Goal: Task Accomplishment & Management: Use online tool/utility

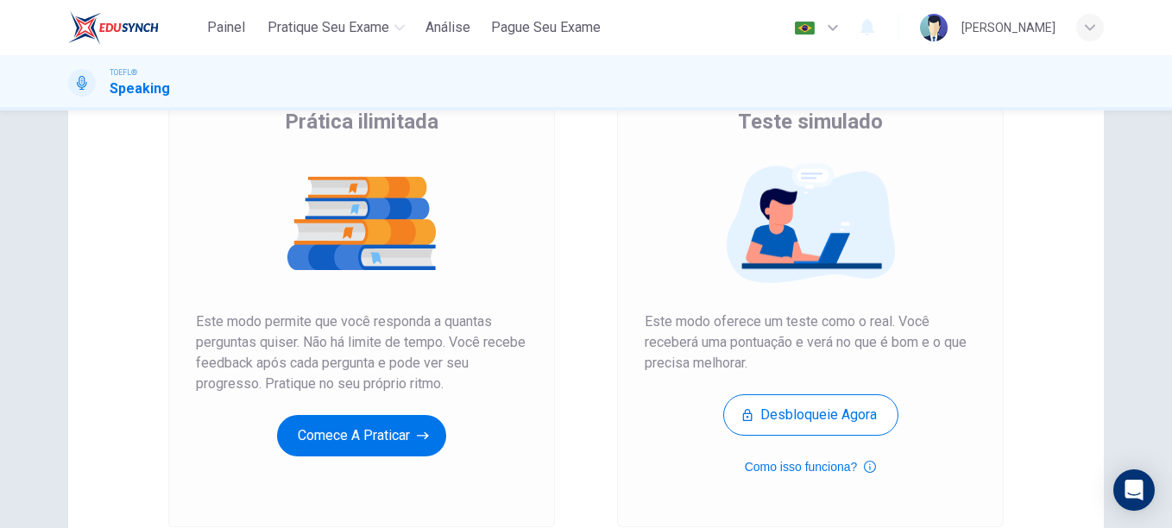
scroll to position [184, 0]
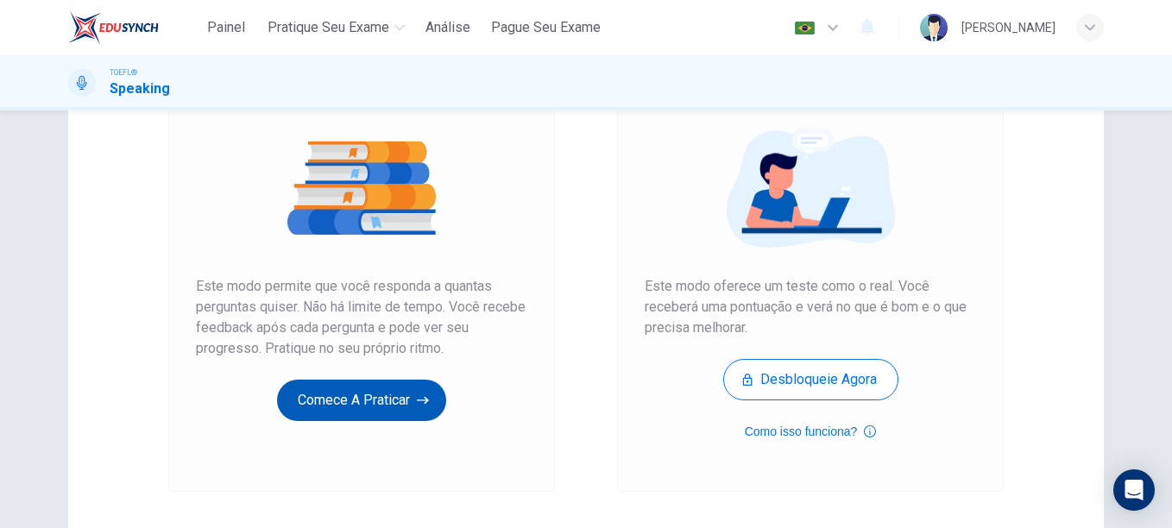
click at [390, 391] on button "Comece a praticar" at bounding box center [361, 400] width 169 height 41
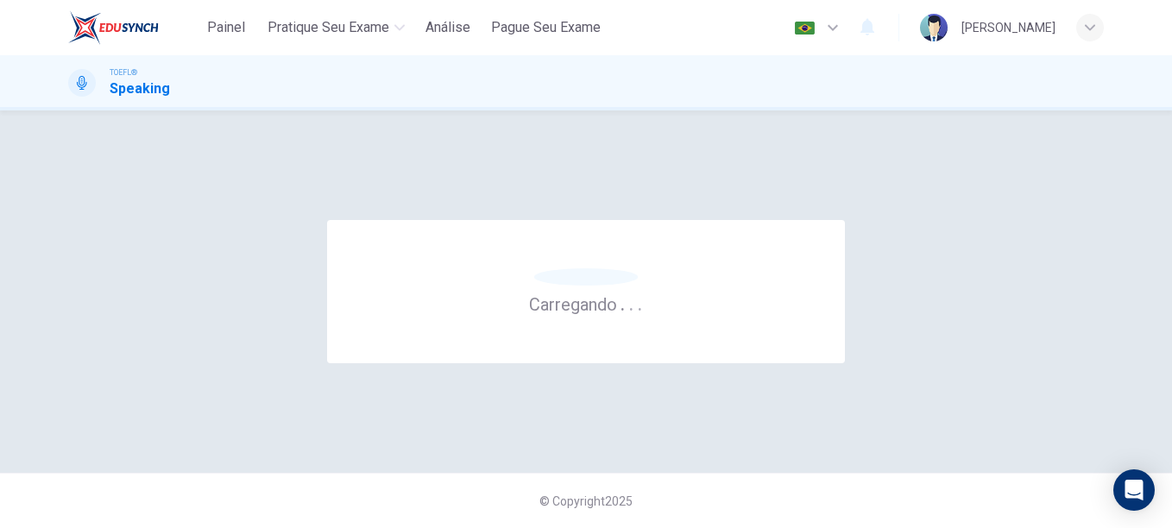
scroll to position [0, 0]
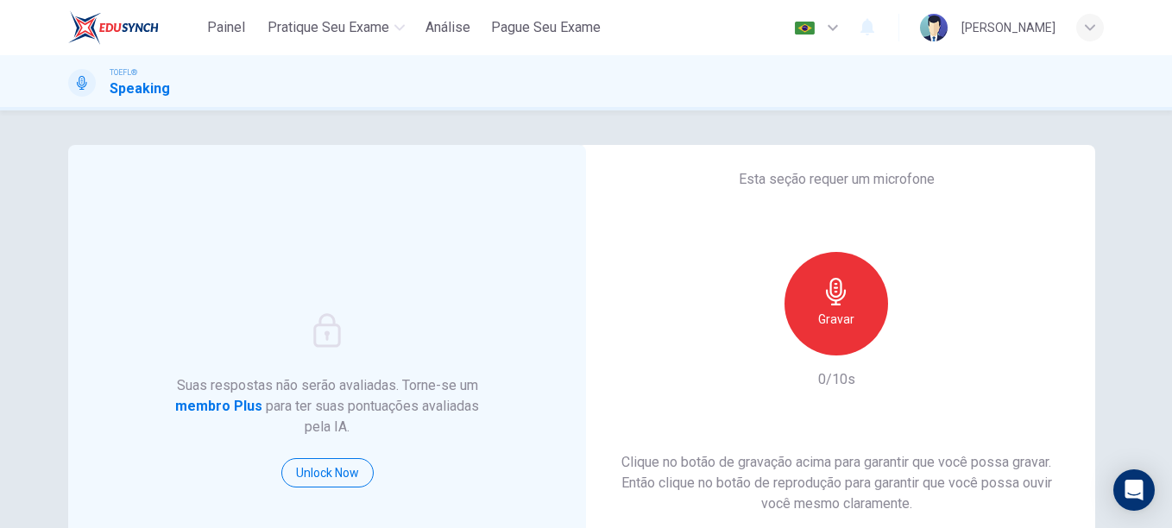
click at [811, 318] on div "Gravar" at bounding box center [837, 304] width 104 height 104
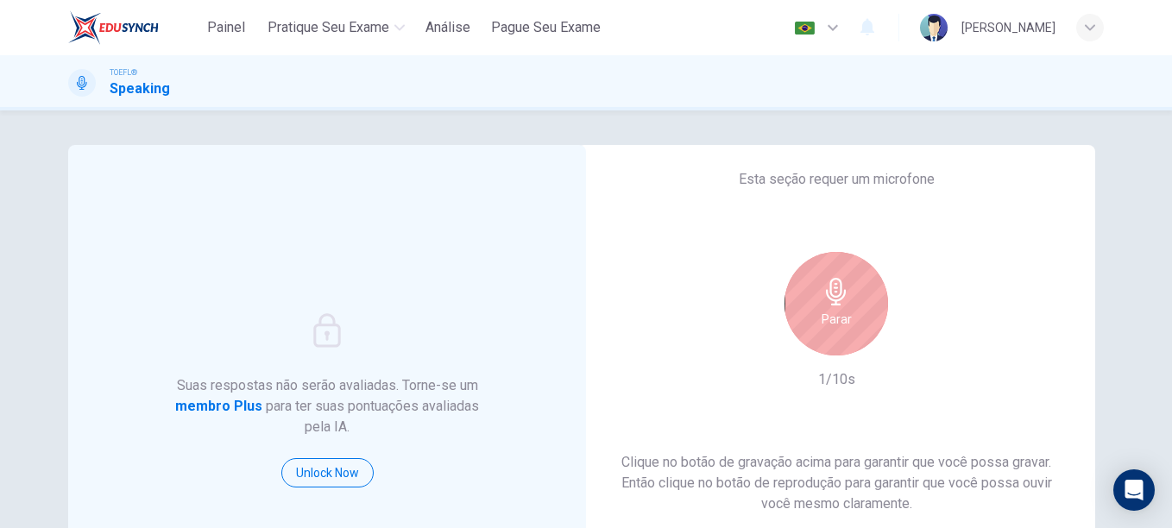
click at [826, 295] on icon "button" at bounding box center [836, 292] width 20 height 28
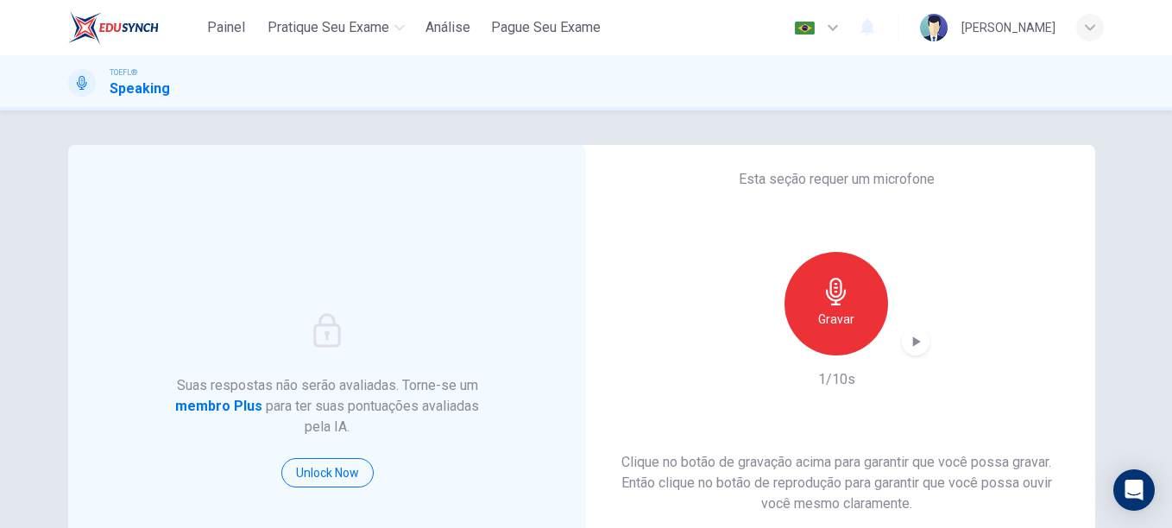
drag, startPoint x: 1159, startPoint y: 230, endPoint x: 1164, endPoint y: 330, distance: 100.2
click at [1164, 330] on div "Suas respostas não serão avaliadas. Torne-se um membro Plus para ter suas pontu…" at bounding box center [586, 320] width 1172 height 418
drag, startPoint x: 1163, startPoint y: 274, endPoint x: 1155, endPoint y: 393, distance: 119.4
click at [1155, 393] on div "Suas respostas não serão avaliadas. Torne-se um membro Plus para ter suas pontu…" at bounding box center [586, 320] width 1172 height 418
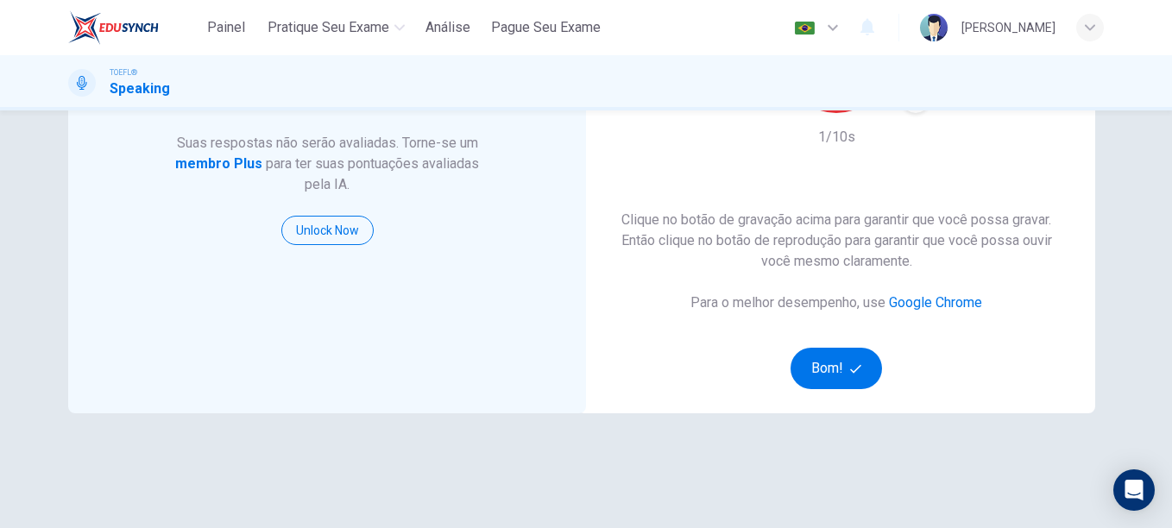
scroll to position [214, 0]
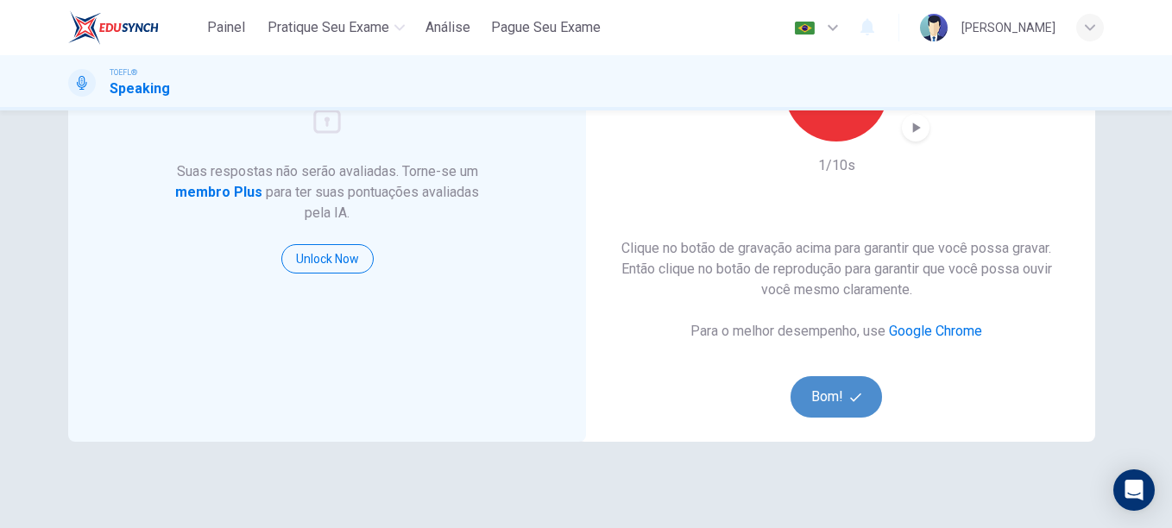
click at [825, 402] on button "Bom!" at bounding box center [837, 396] width 92 height 41
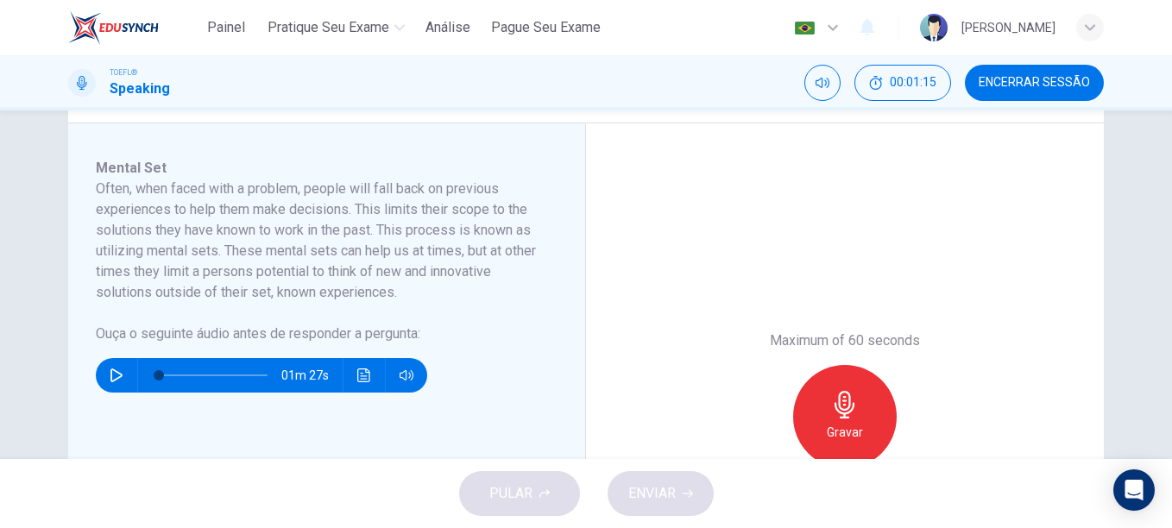
scroll to position [274, 0]
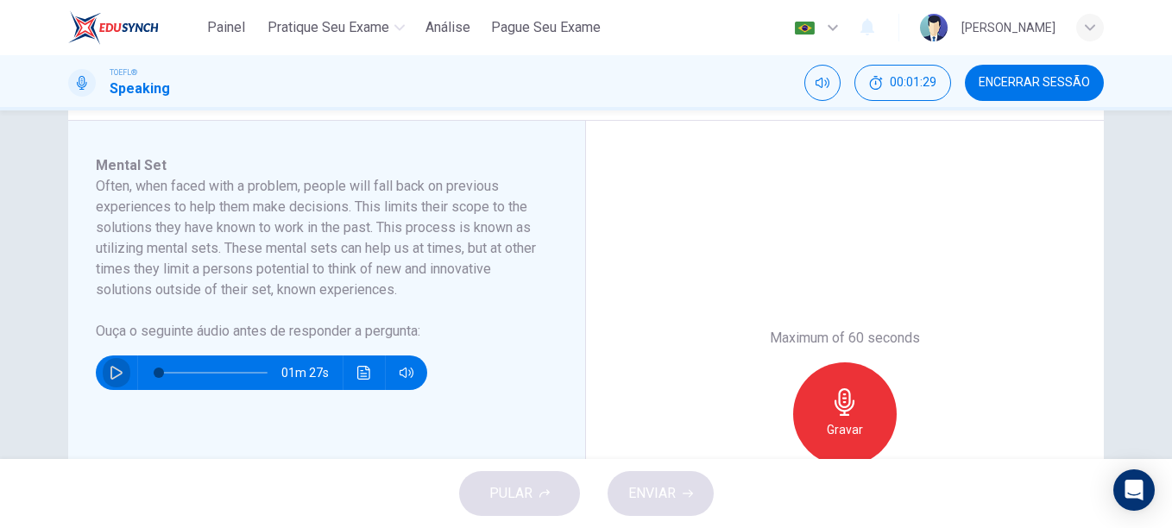
click at [104, 376] on button "button" at bounding box center [117, 373] width 28 height 35
type input "0"
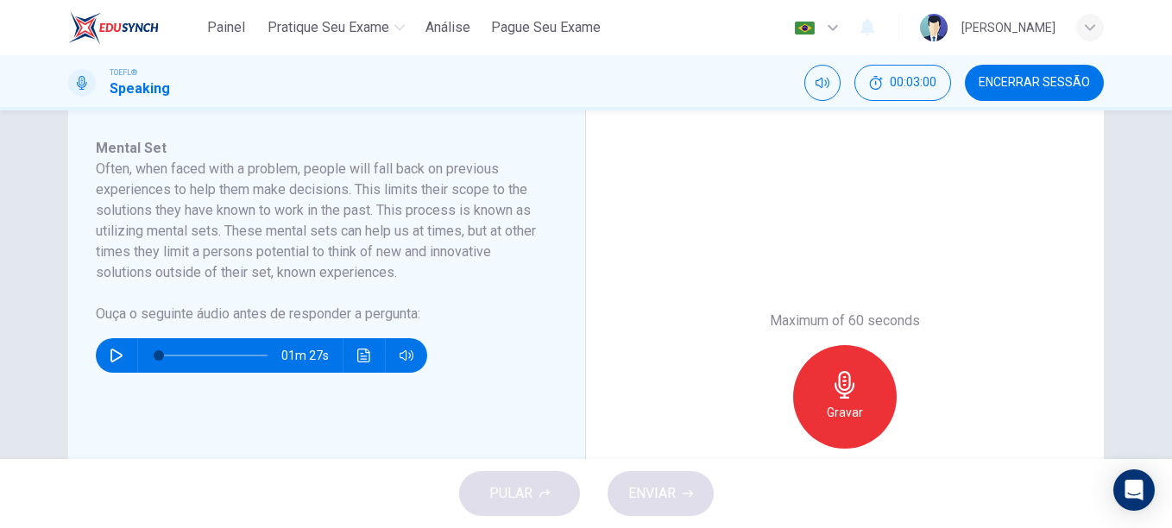
scroll to position [293, 0]
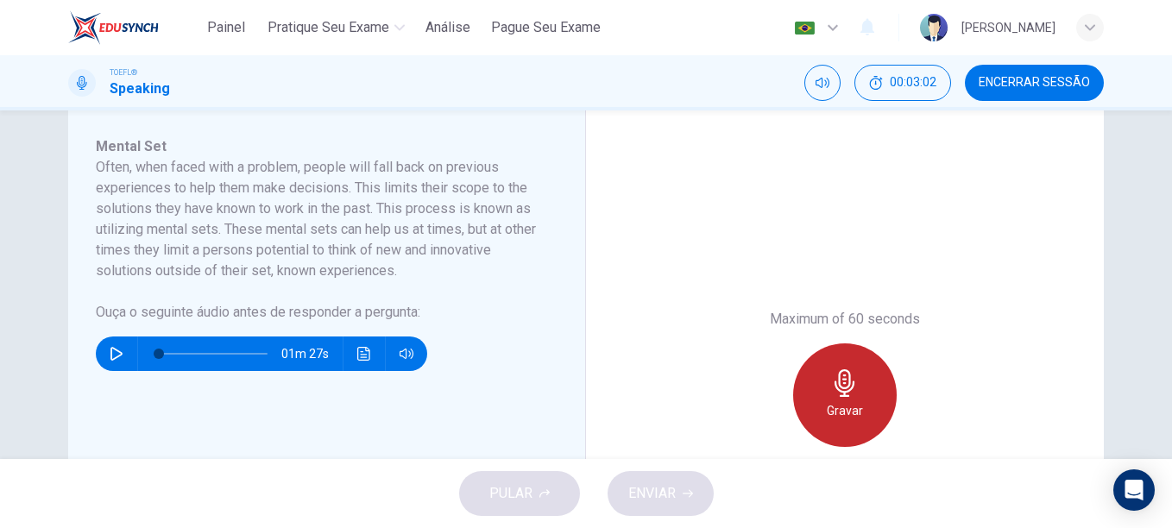
click at [843, 394] on icon "button" at bounding box center [845, 384] width 28 height 28
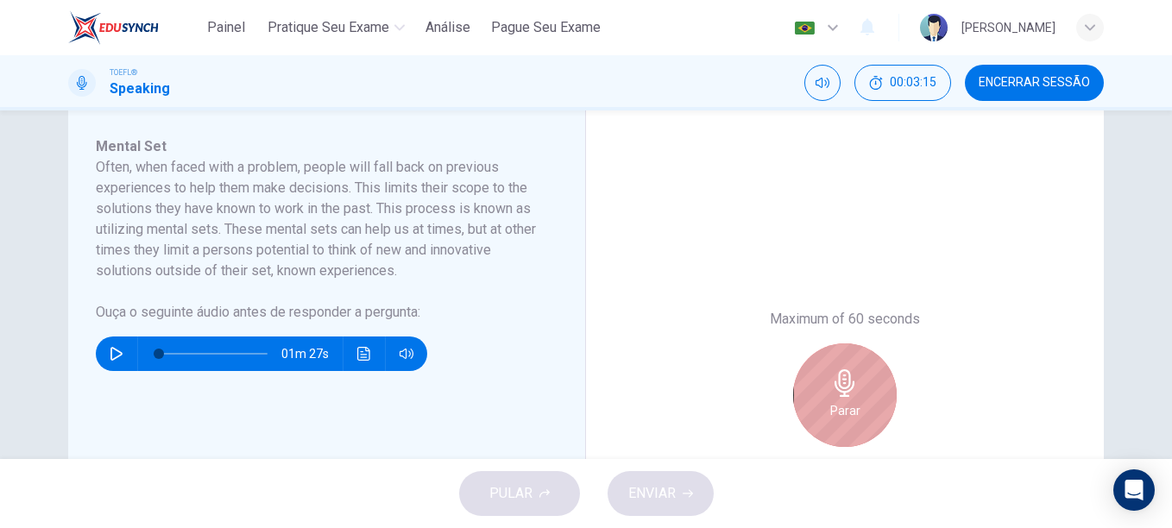
click at [839, 396] on icon "button" at bounding box center [845, 384] width 20 height 28
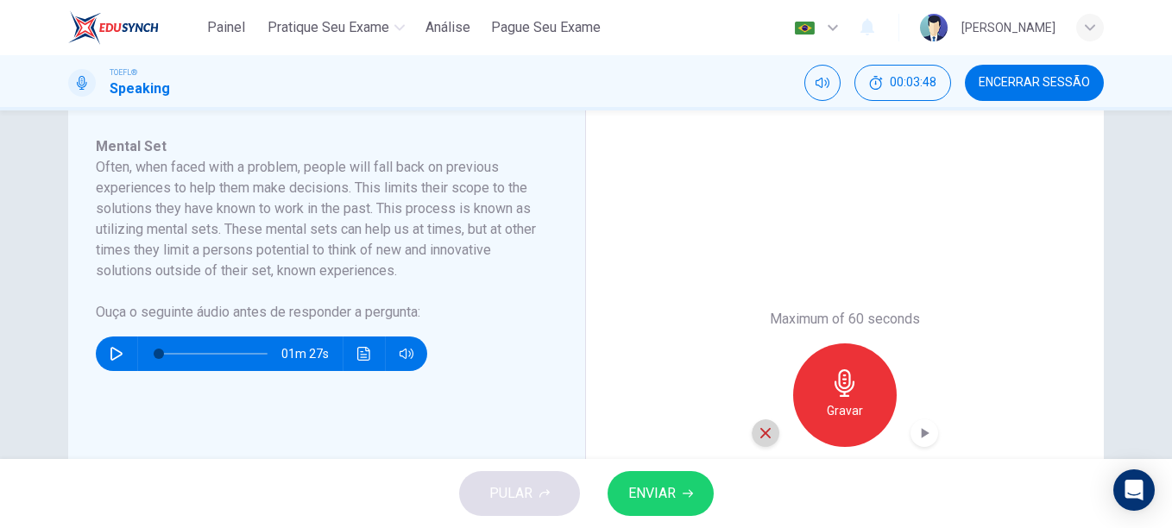
click at [753, 437] on div "button" at bounding box center [766, 434] width 28 height 28
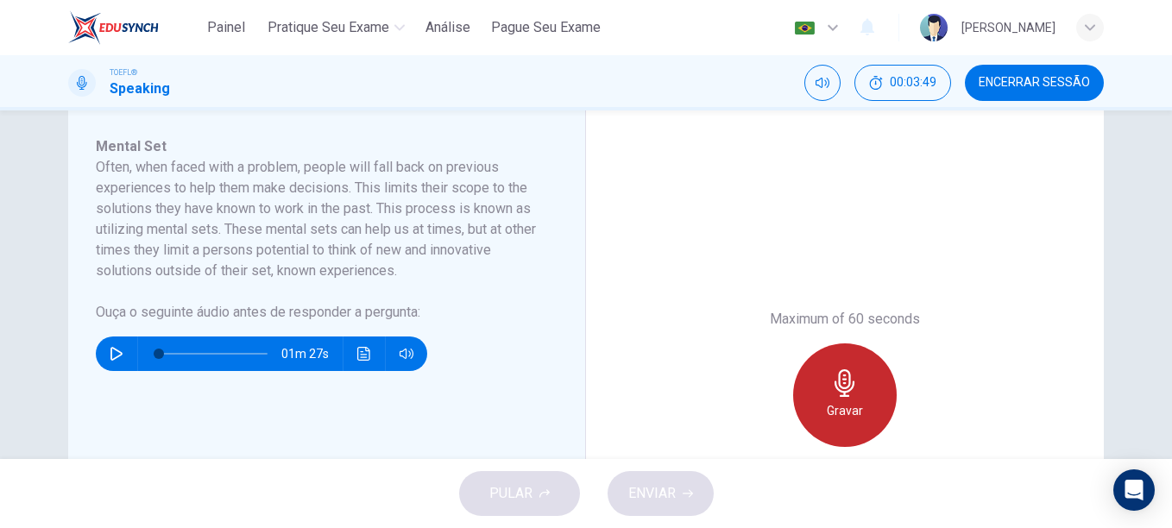
click at [822, 392] on div "Gravar" at bounding box center [845, 396] width 104 height 104
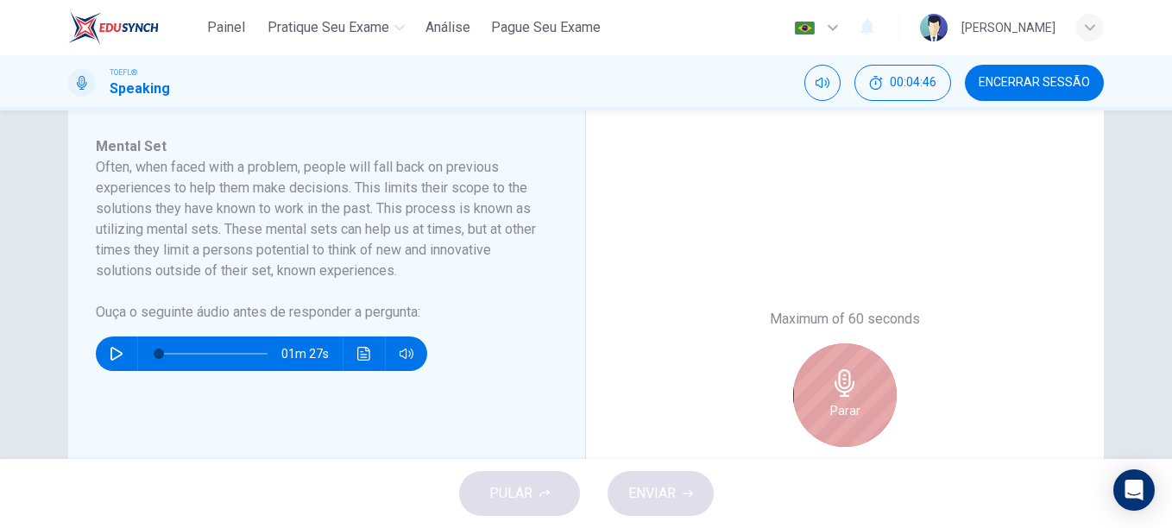
click at [838, 398] on div "Parar" at bounding box center [845, 396] width 104 height 104
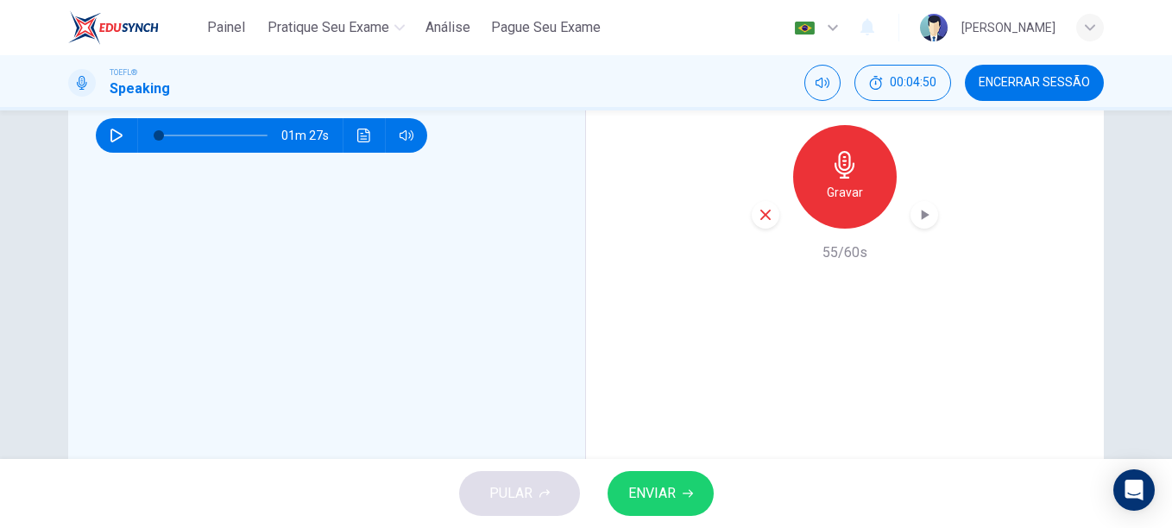
scroll to position [557, 0]
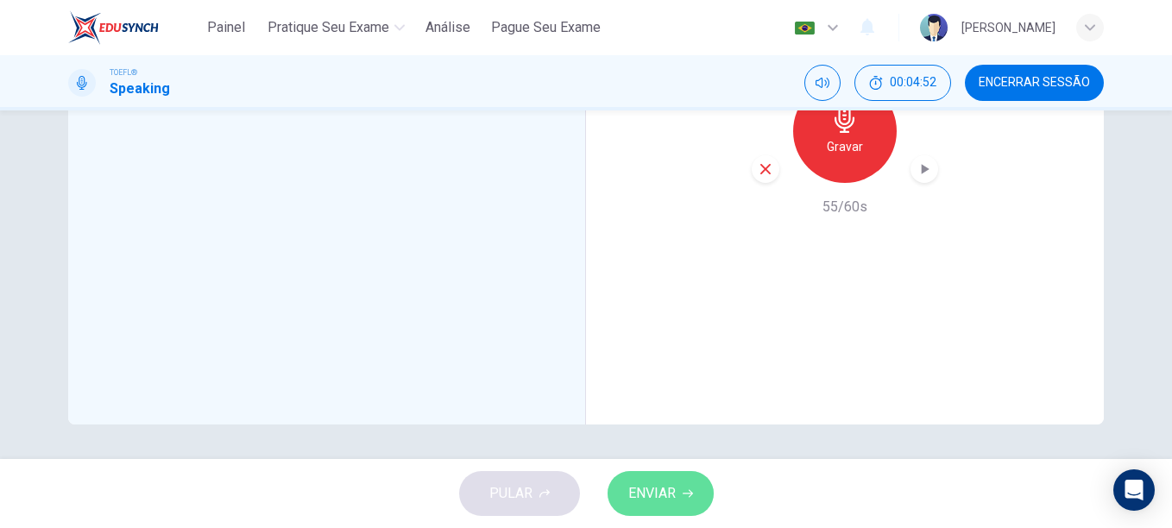
click at [640, 496] on span "ENVIAR" at bounding box center [652, 494] width 47 height 24
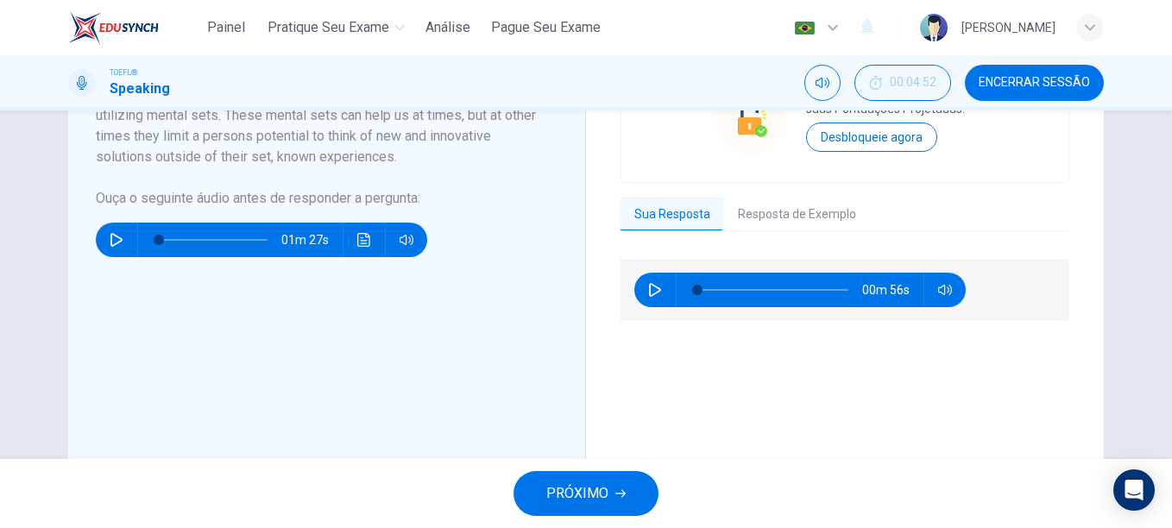
scroll to position [373, 0]
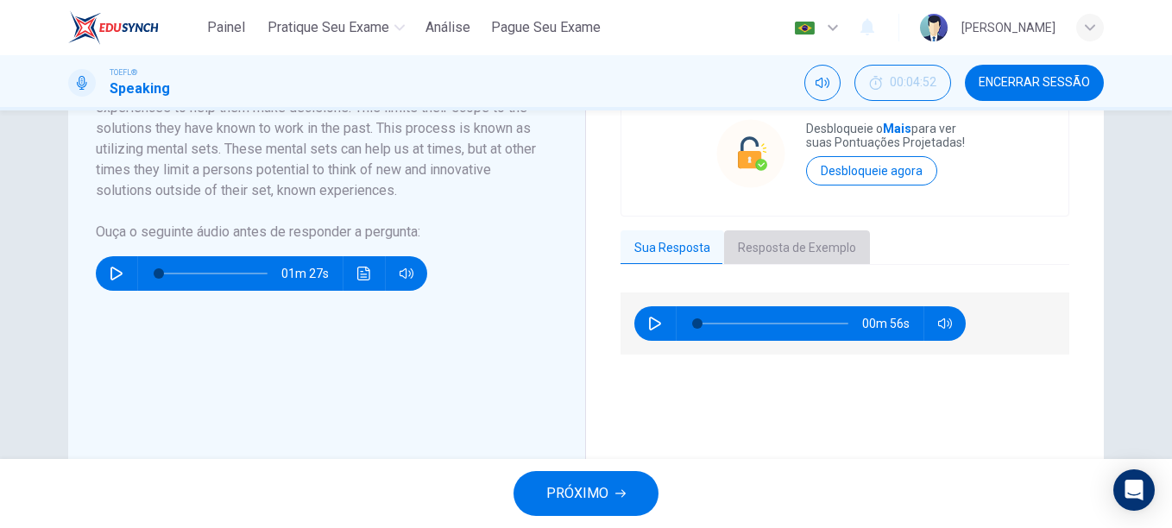
click at [807, 237] on button "Resposta de Exemplo" at bounding box center [797, 249] width 146 height 36
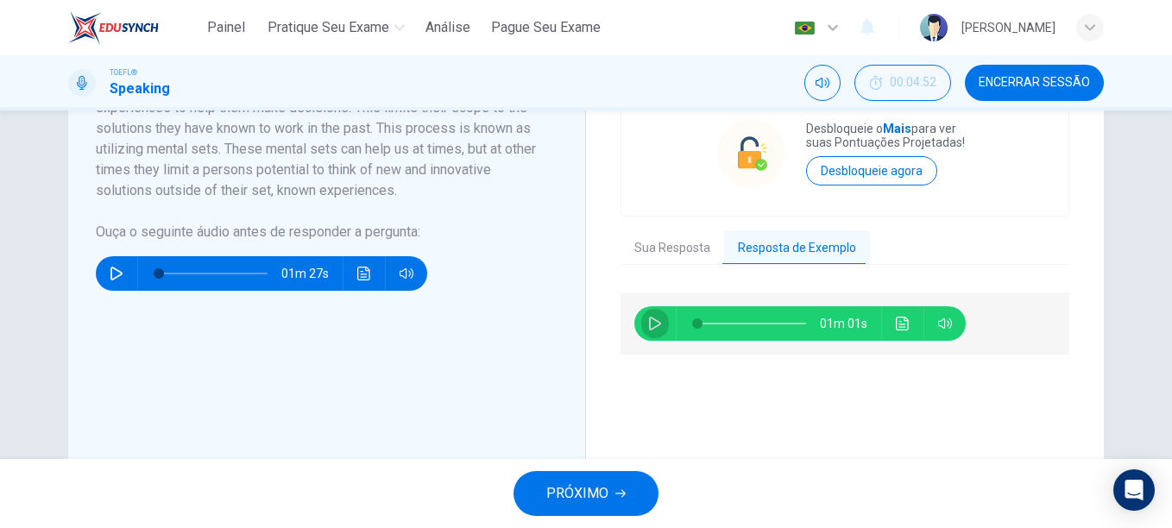
click at [654, 326] on icon "button" at bounding box center [655, 324] width 14 height 14
click at [54, 301] on div "Question 1 Question Type : Integrated 3 Directions : You will now read a short …" at bounding box center [586, 190] width 1091 height 837
click at [651, 321] on icon "button" at bounding box center [655, 324] width 14 height 14
type input "44"
click at [680, 256] on button "Sua Resposta" at bounding box center [673, 249] width 104 height 36
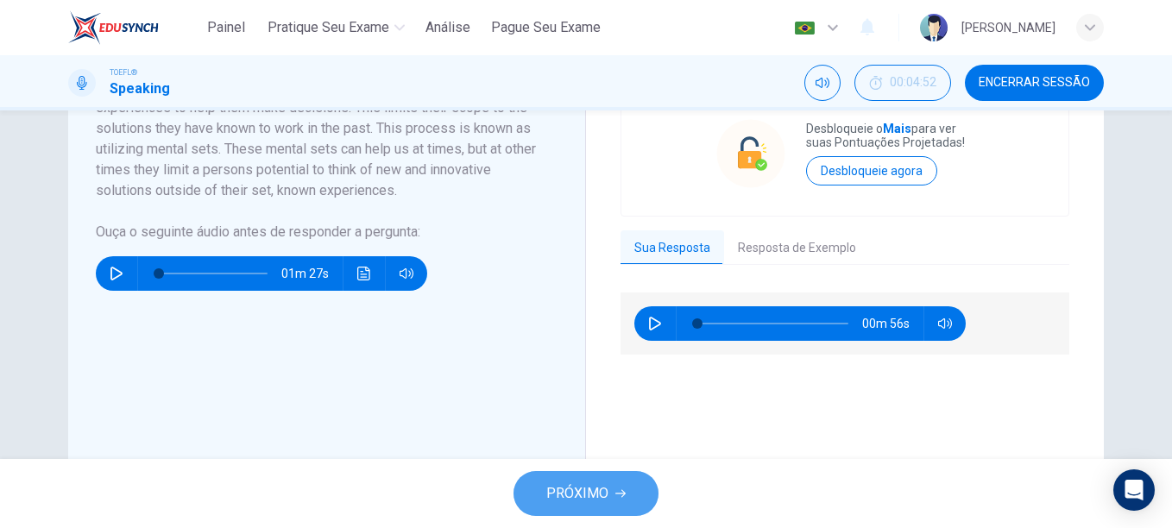
click at [568, 498] on span "PRÓXIMO" at bounding box center [578, 494] width 62 height 24
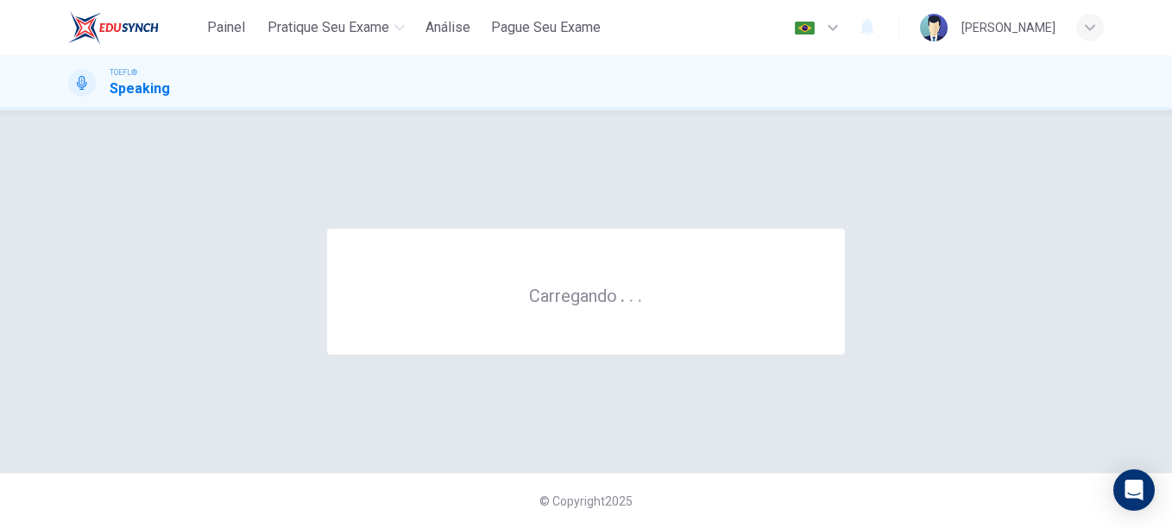
scroll to position [0, 0]
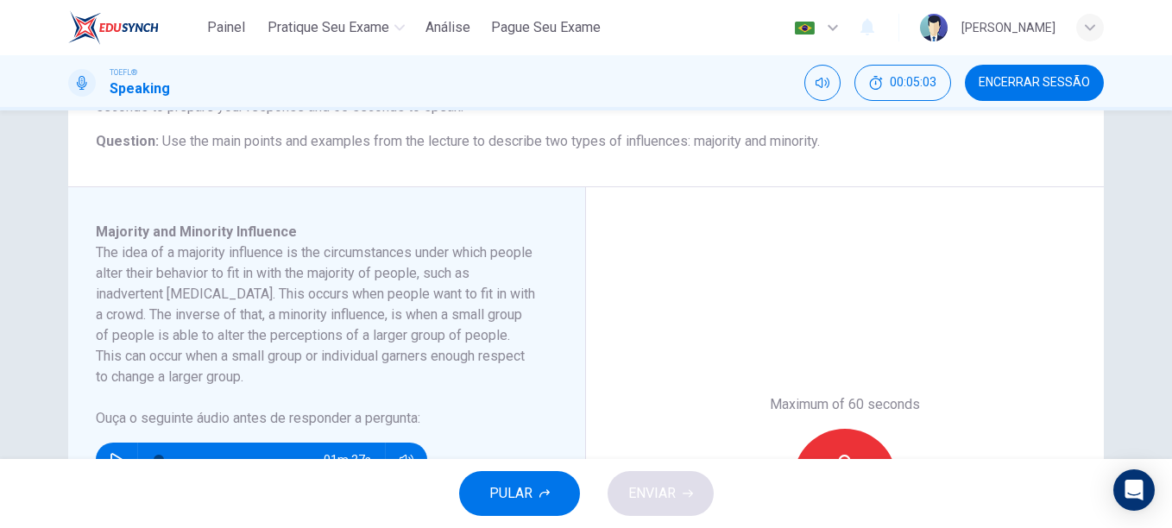
scroll to position [242, 0]
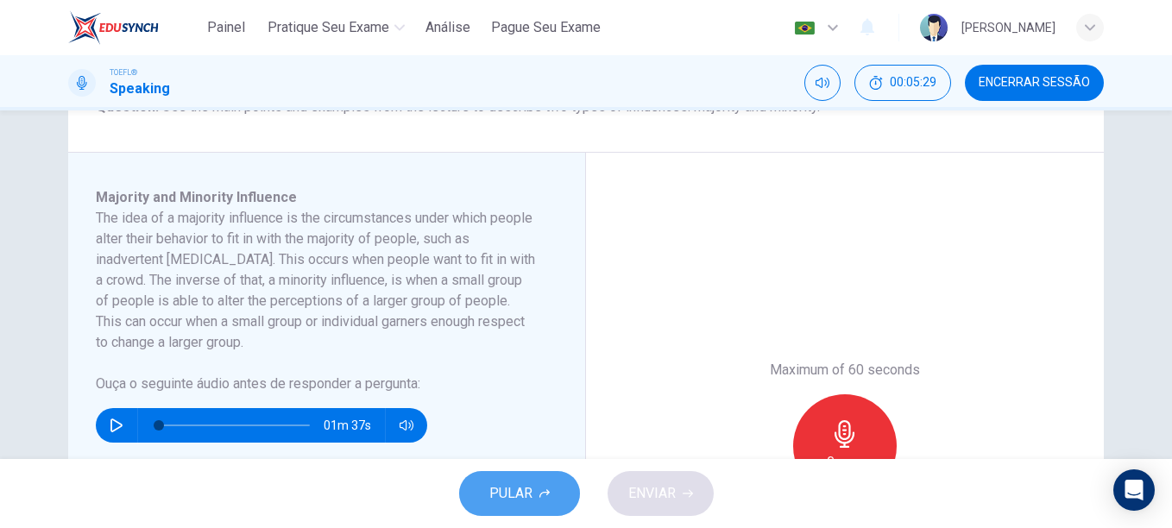
click at [496, 511] on button "PULAR" at bounding box center [519, 493] width 121 height 45
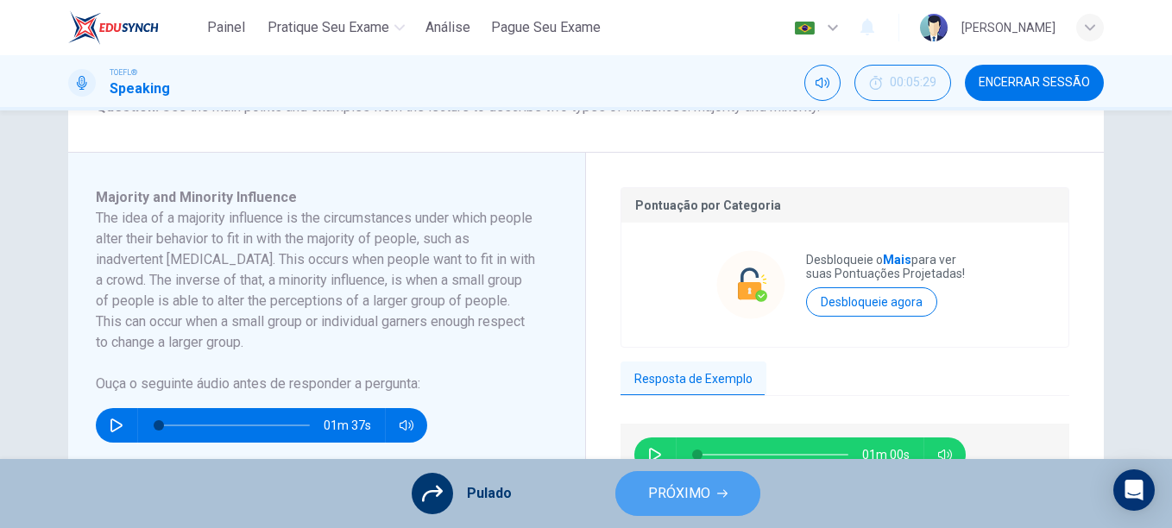
click at [699, 494] on span "PRÓXIMO" at bounding box center [679, 494] width 62 height 24
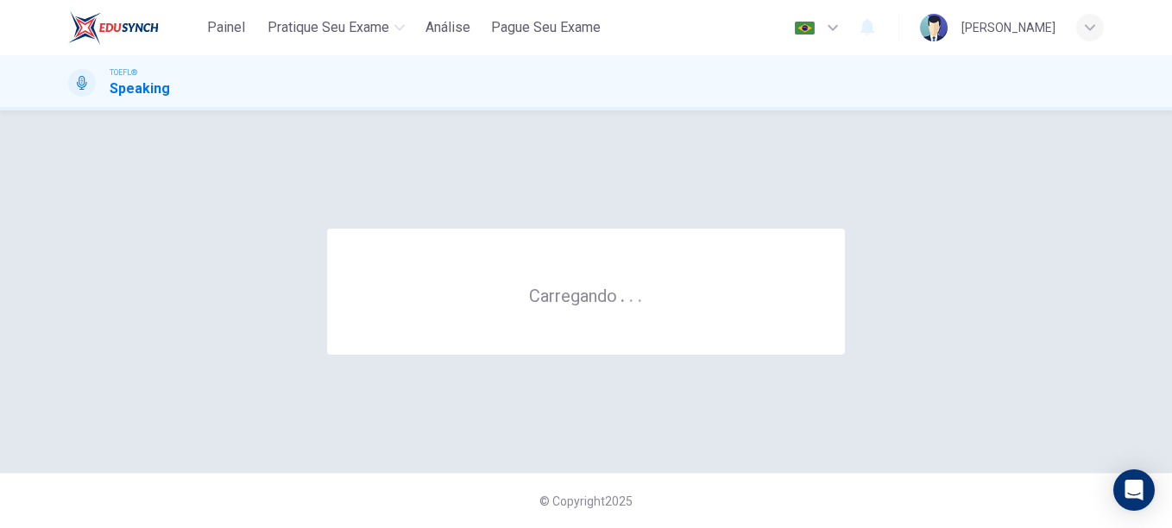
scroll to position [0, 0]
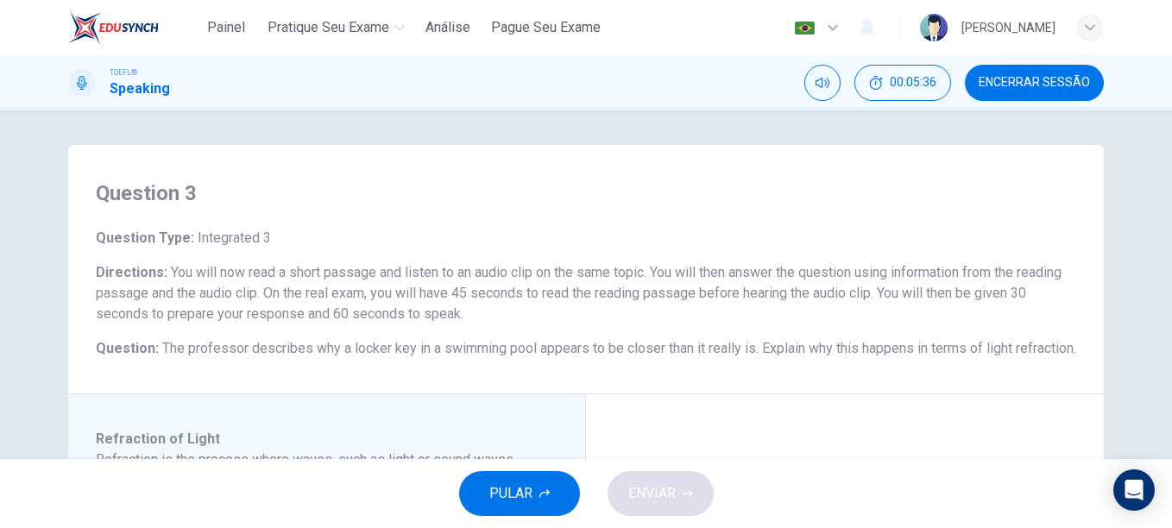
click at [27, 374] on div "Question 3 Question Type : Integrated 3 Directions : You will now read a short …" at bounding box center [586, 285] width 1172 height 349
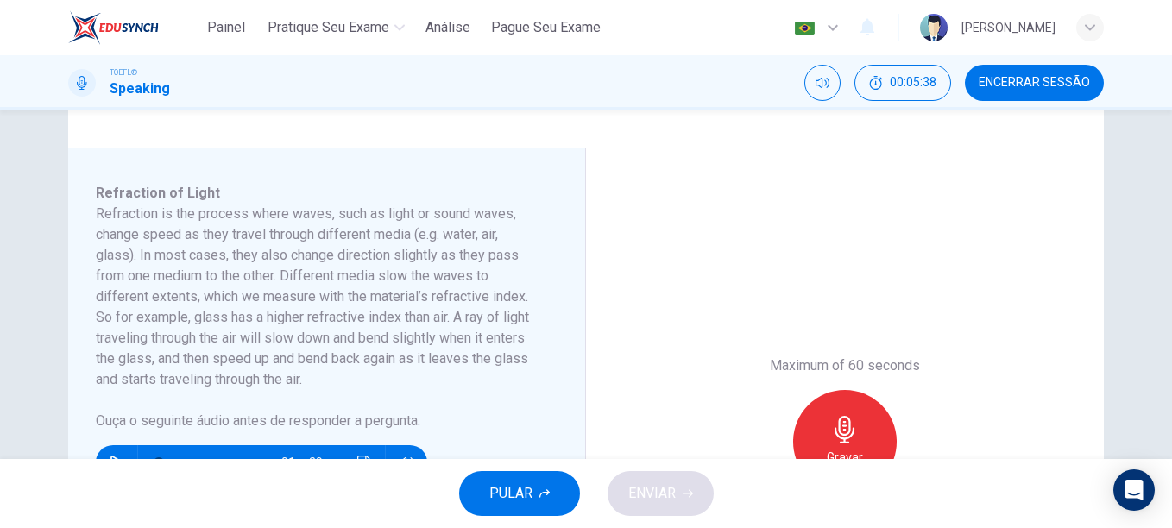
scroll to position [311, 0]
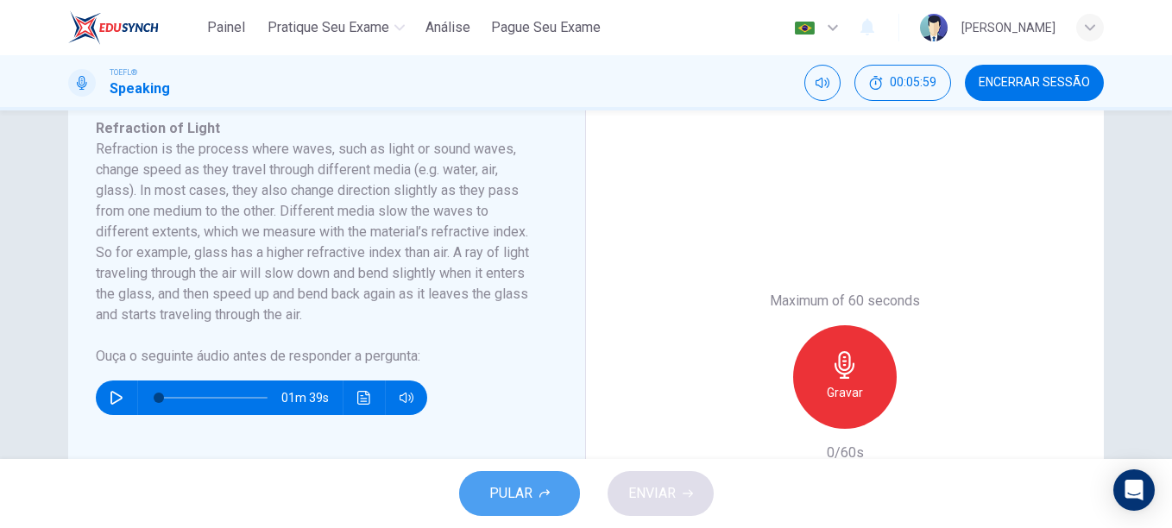
click at [534, 496] on button "PULAR" at bounding box center [519, 493] width 121 height 45
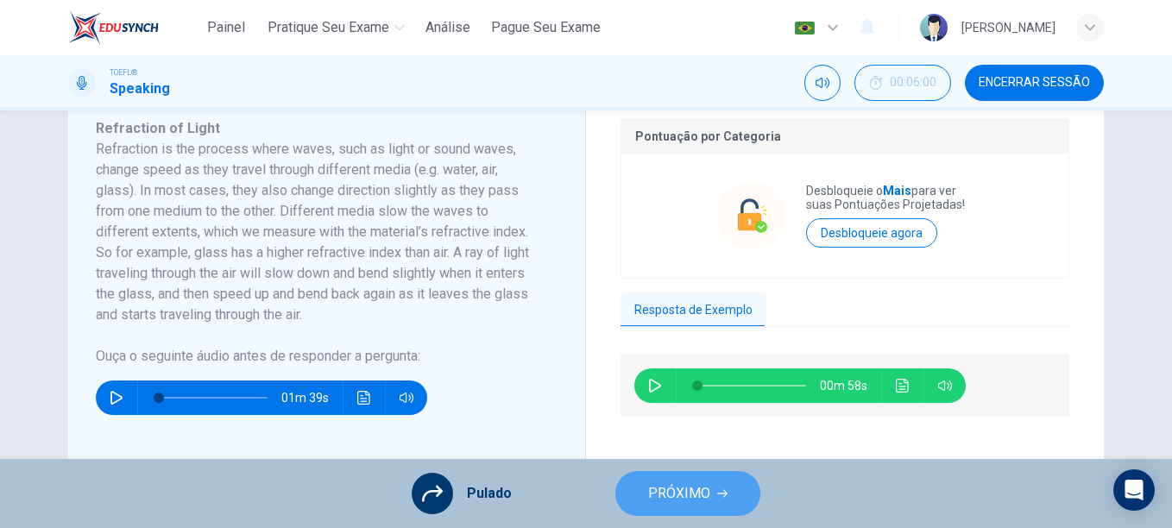
click at [736, 490] on button "PRÓXIMO" at bounding box center [688, 493] width 145 height 45
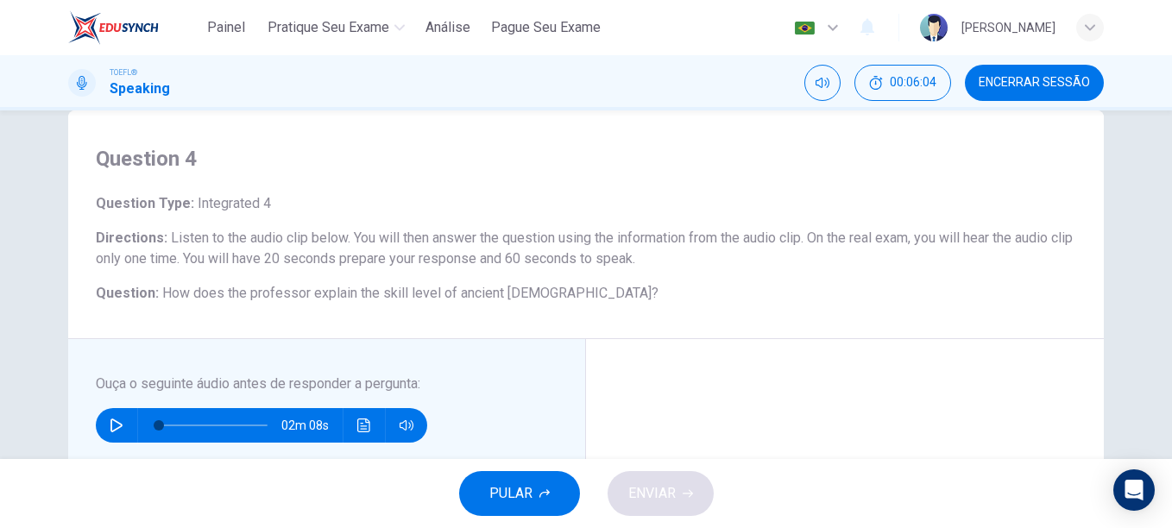
scroll to position [69, 0]
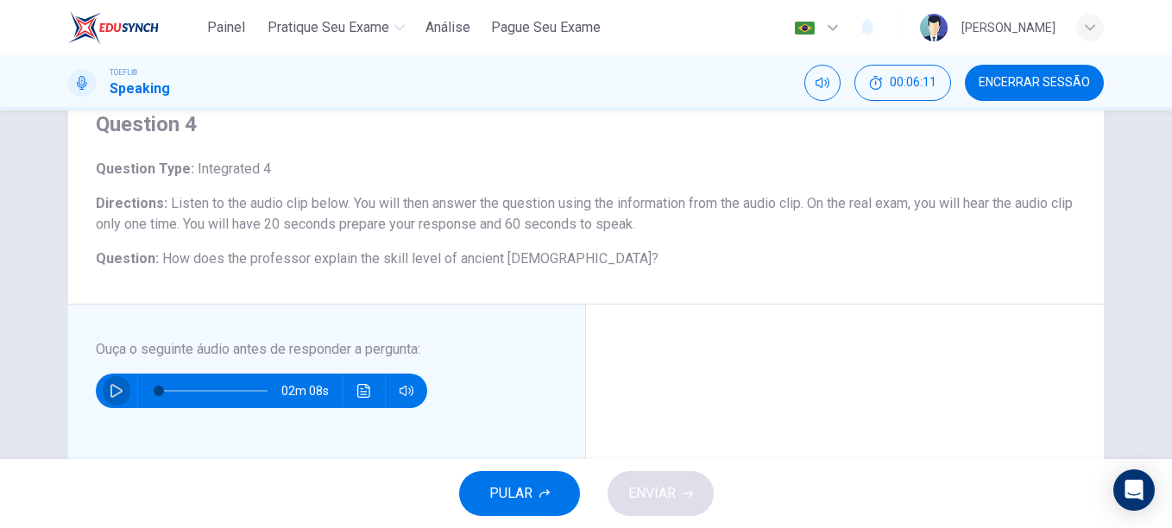
click at [110, 392] on icon "button" at bounding box center [117, 391] width 14 height 14
type input "0"
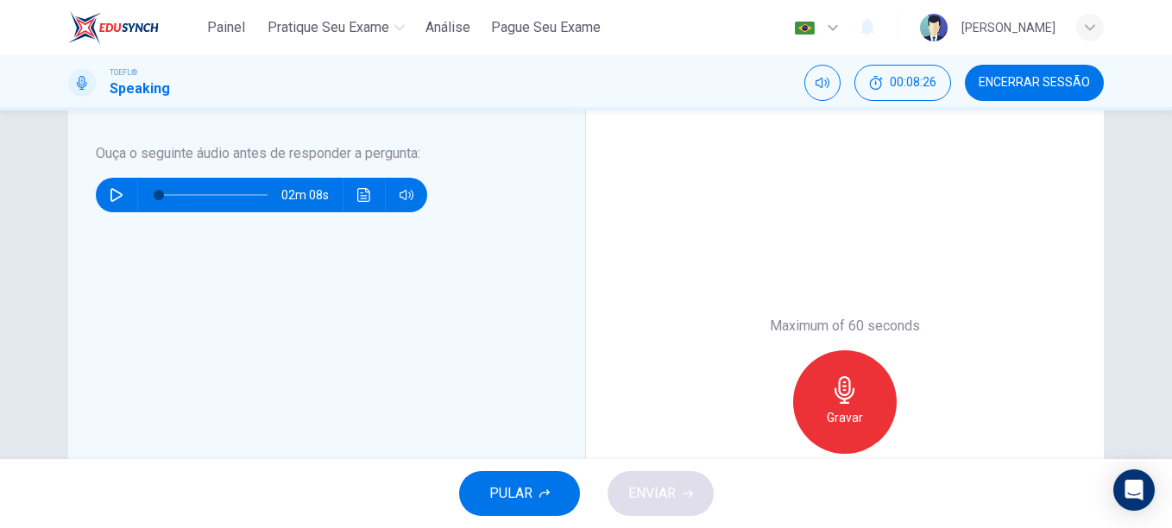
scroll to position [262, 0]
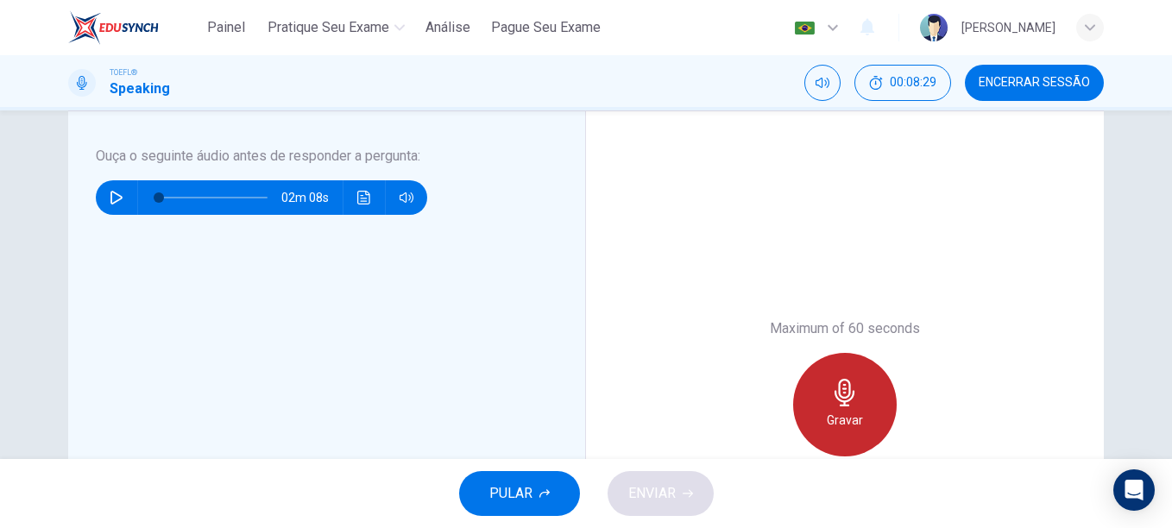
click at [830, 414] on h6 "Gravar" at bounding box center [845, 420] width 36 height 21
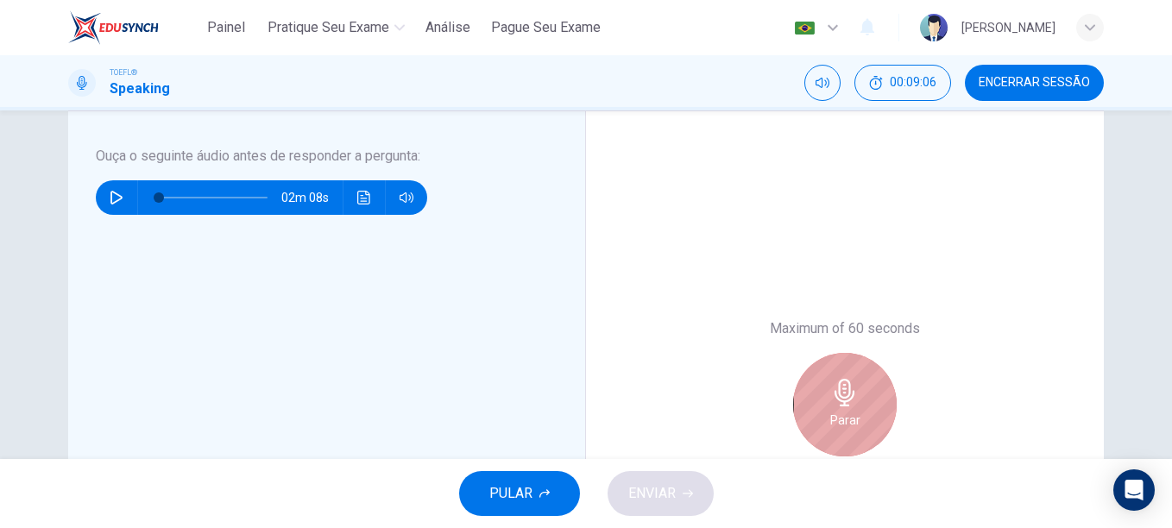
click at [835, 414] on h6 "Parar" at bounding box center [846, 420] width 30 height 21
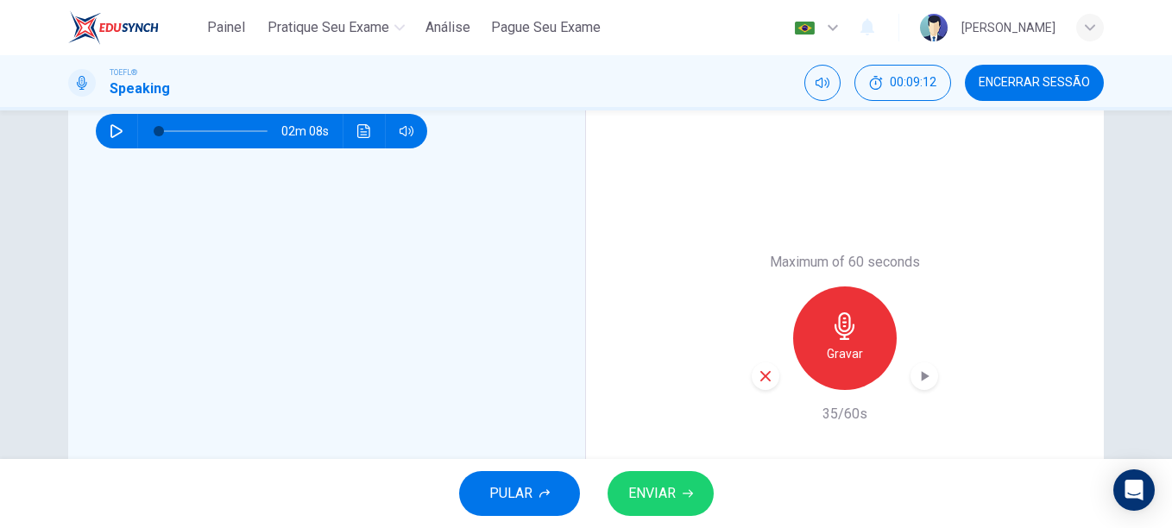
scroll to position [345, 0]
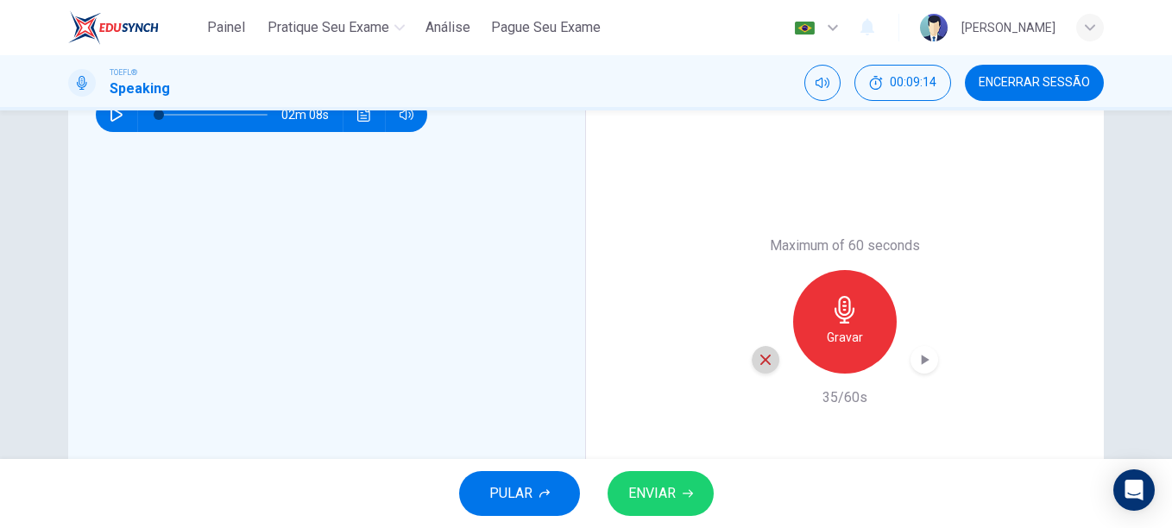
click at [758, 358] on icon "button" at bounding box center [766, 360] width 16 height 16
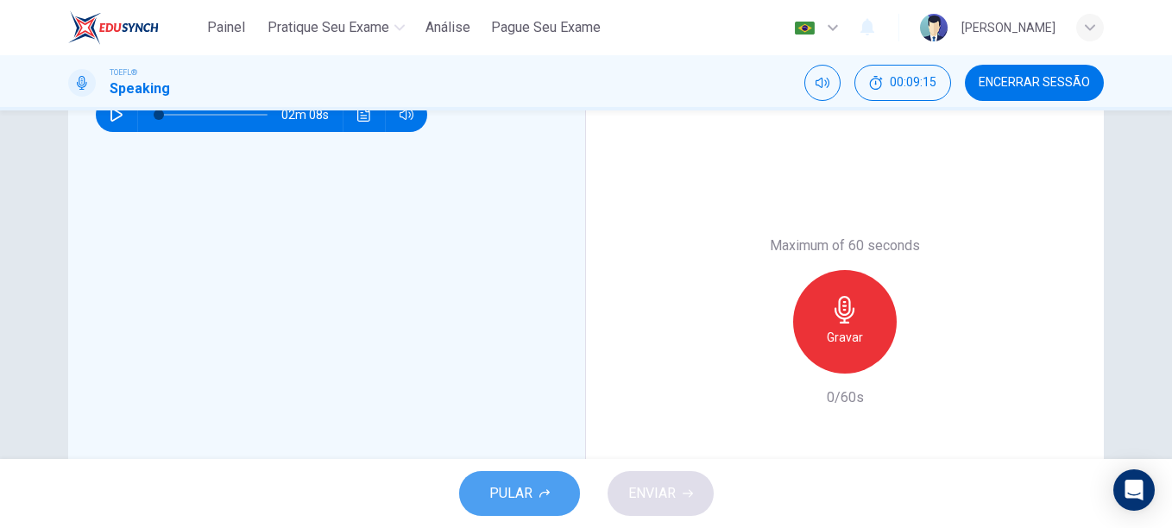
click at [508, 500] on span "PULAR" at bounding box center [511, 494] width 43 height 24
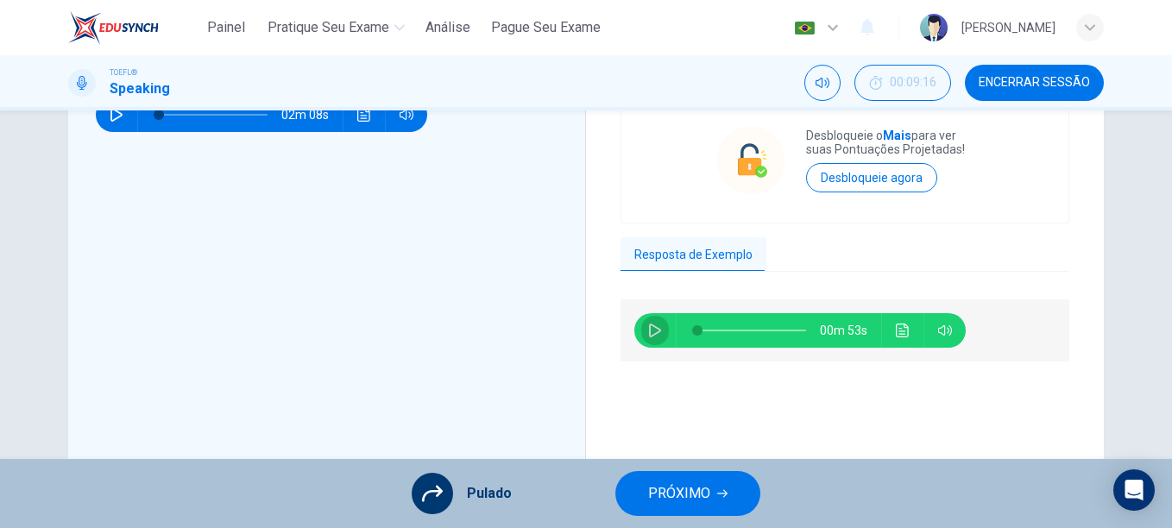
click at [649, 325] on icon "button" at bounding box center [655, 331] width 12 height 14
type input "0"
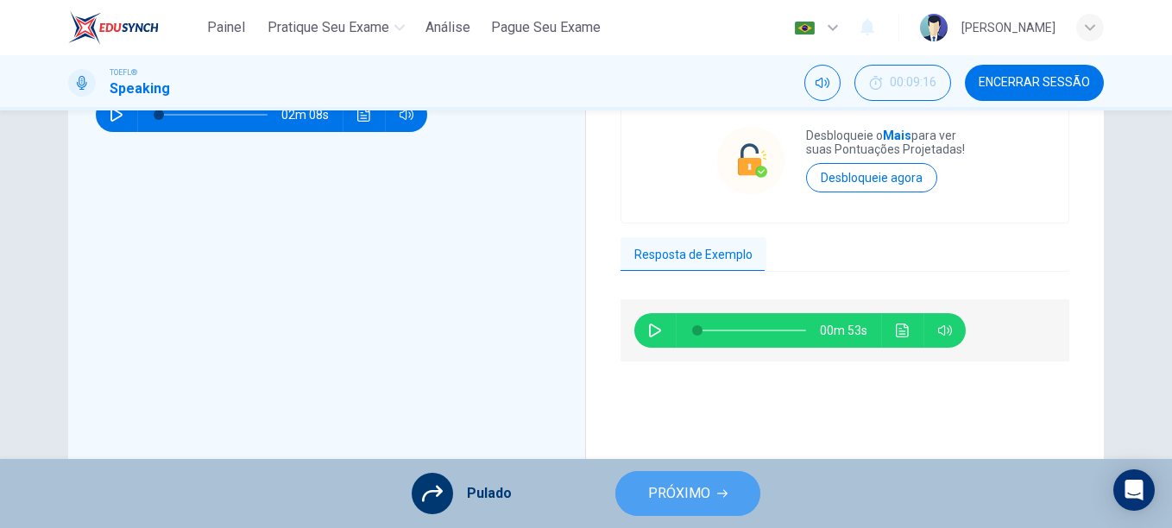
click at [699, 490] on span "PRÓXIMO" at bounding box center [679, 494] width 62 height 24
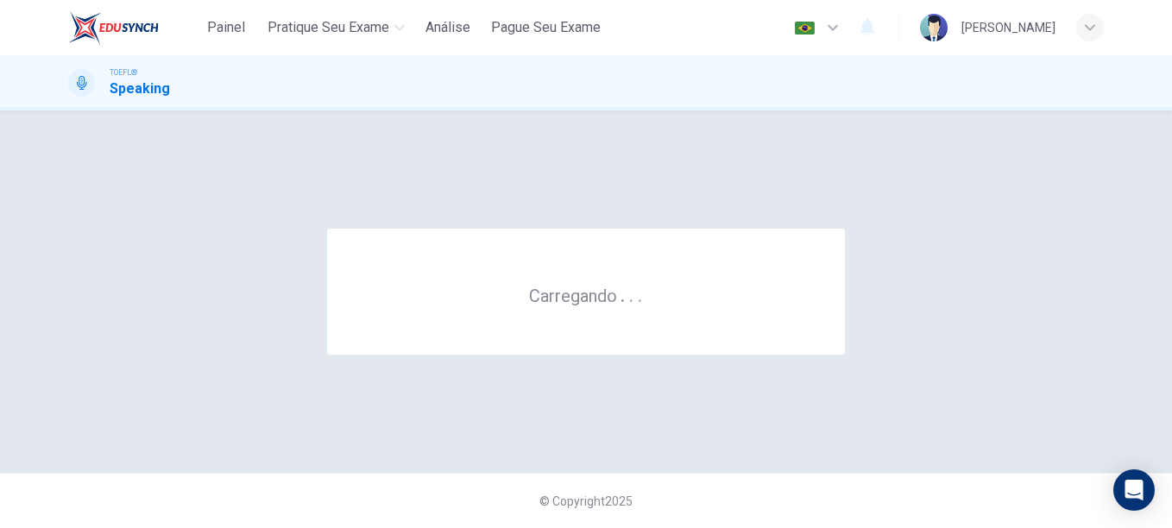
scroll to position [0, 0]
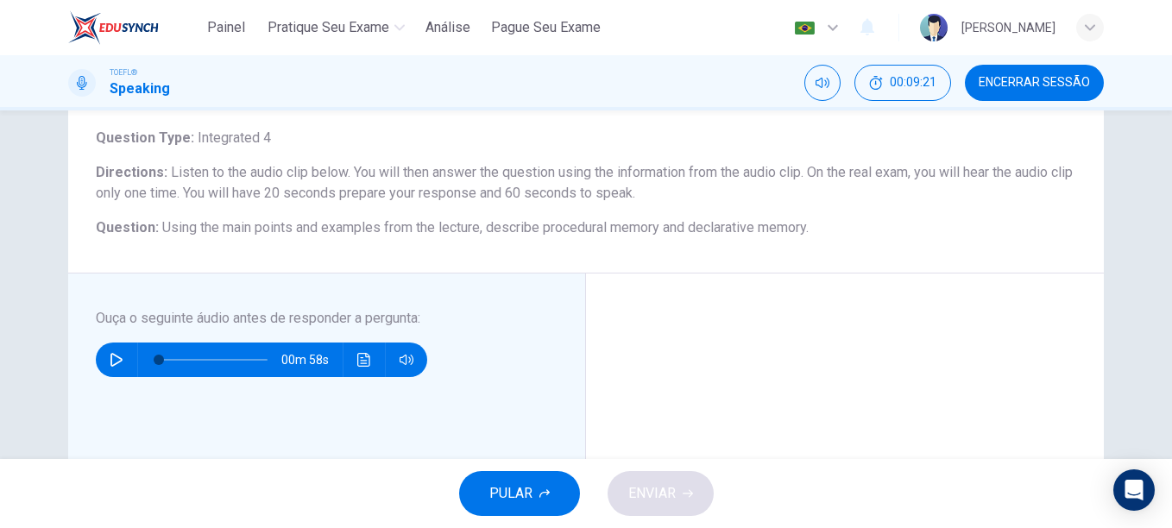
scroll to position [104, 0]
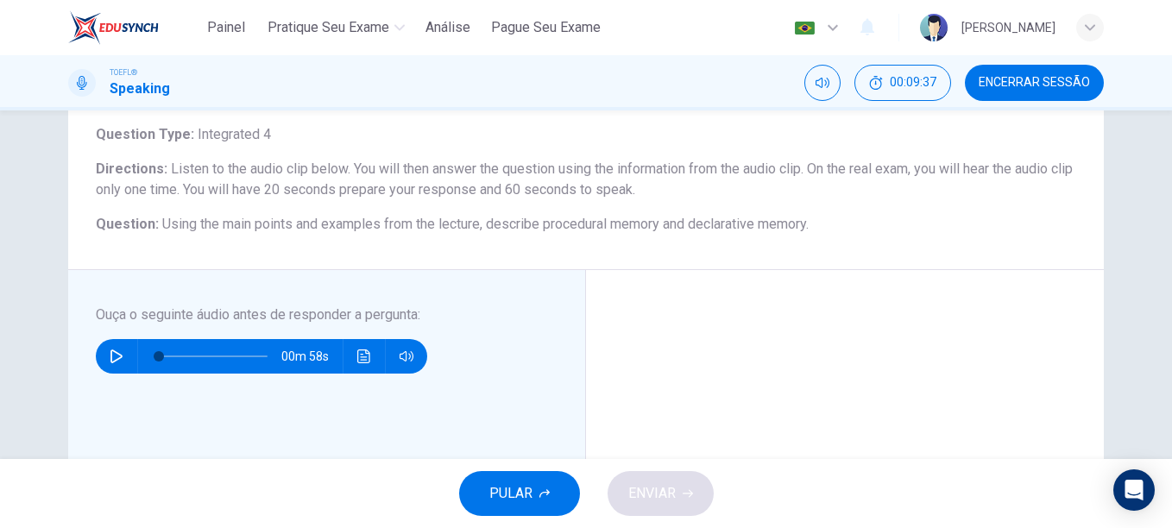
click at [104, 362] on button "button" at bounding box center [117, 356] width 28 height 35
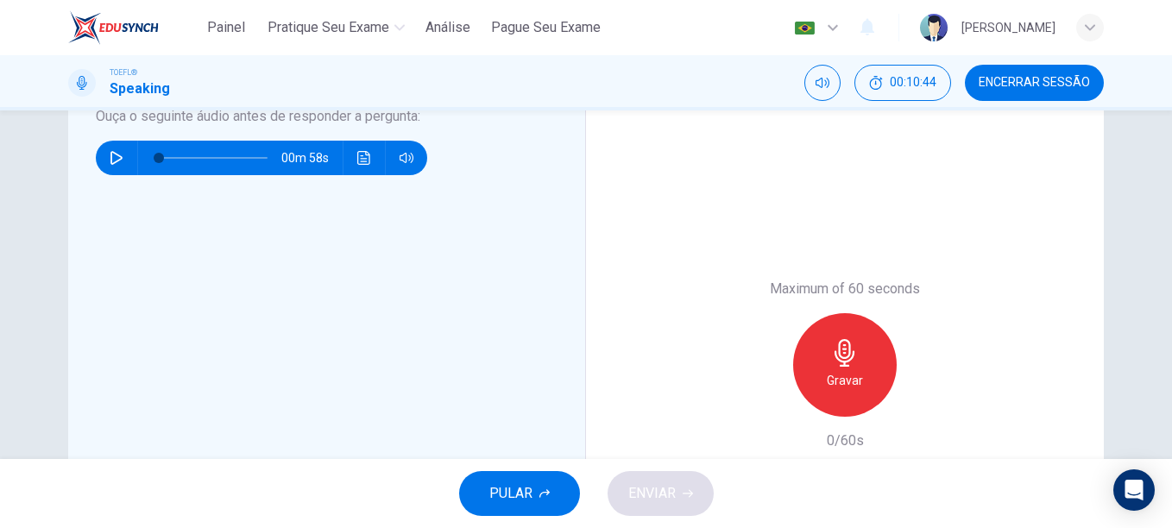
scroll to position [305, 0]
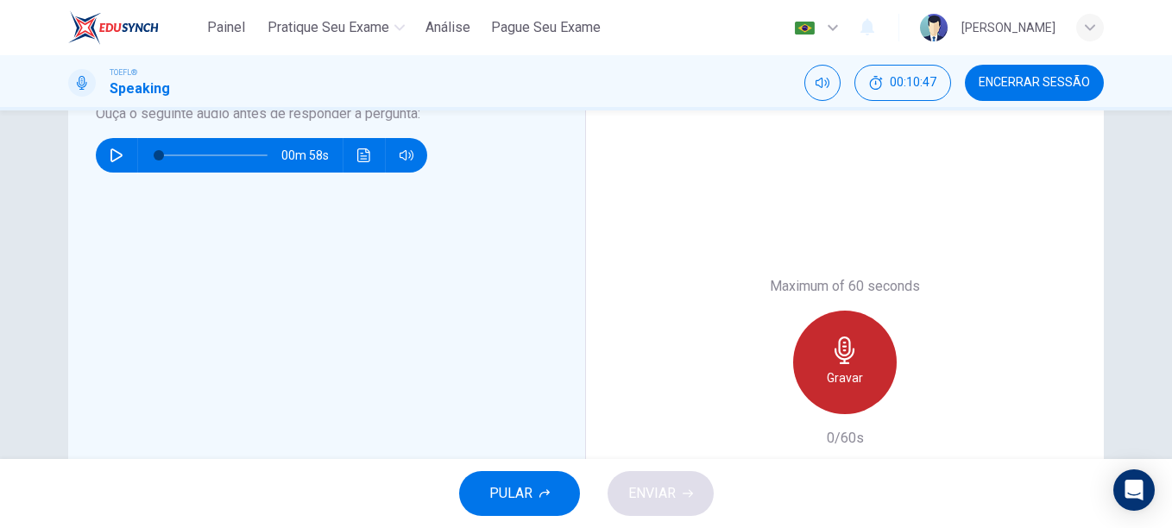
click at [862, 372] on div "Gravar" at bounding box center [845, 363] width 104 height 104
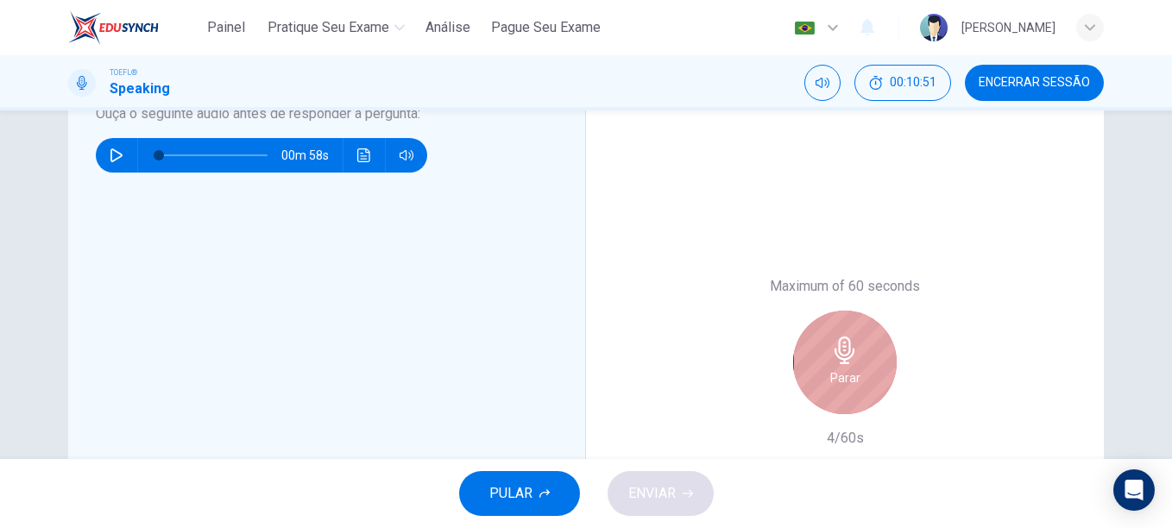
click at [862, 372] on div "Parar" at bounding box center [845, 363] width 104 height 104
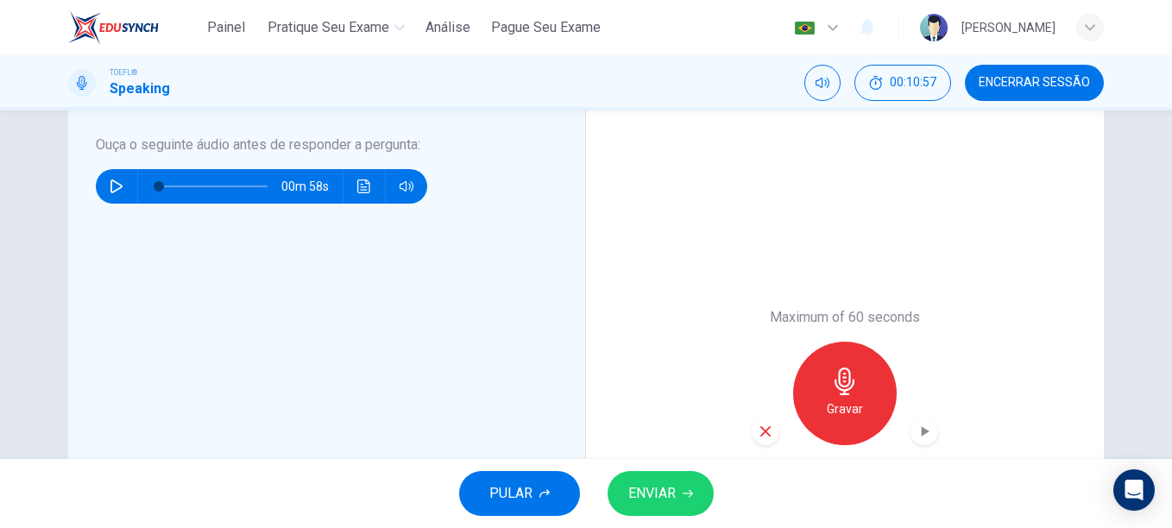
scroll to position [293, 0]
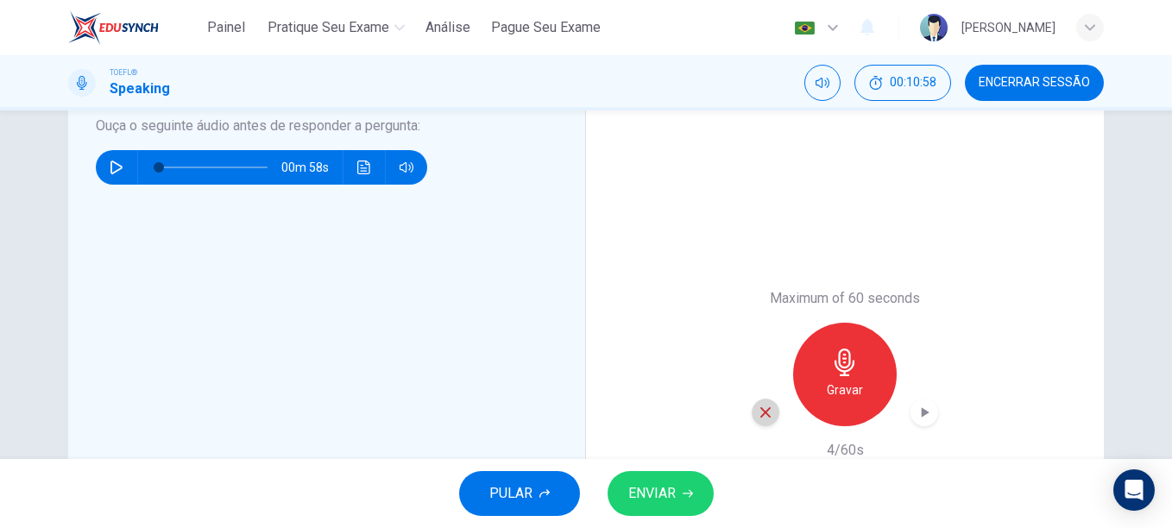
click at [761, 415] on icon "button" at bounding box center [766, 413] width 16 height 16
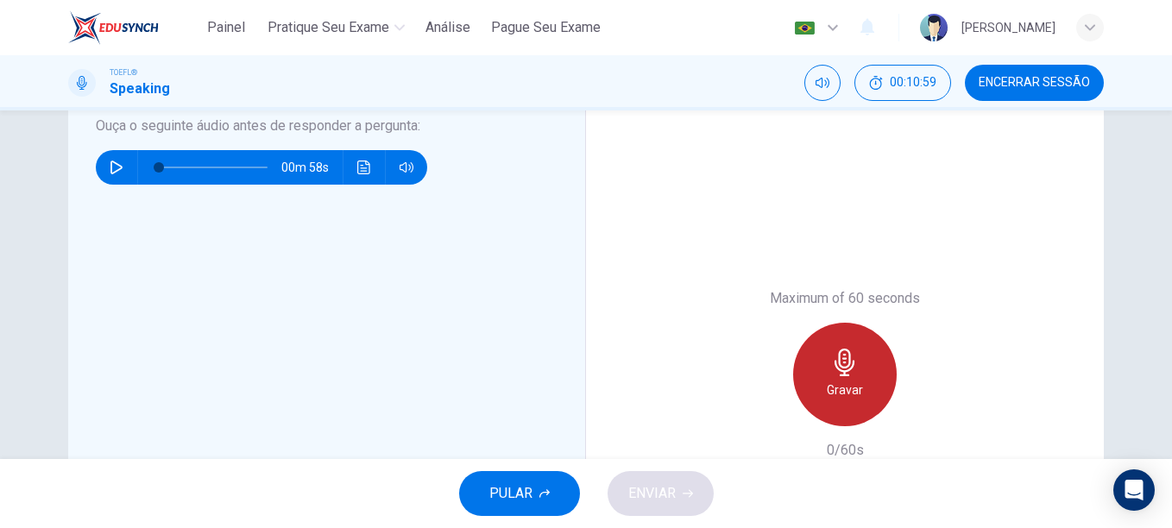
click at [817, 382] on div "Gravar" at bounding box center [845, 375] width 104 height 104
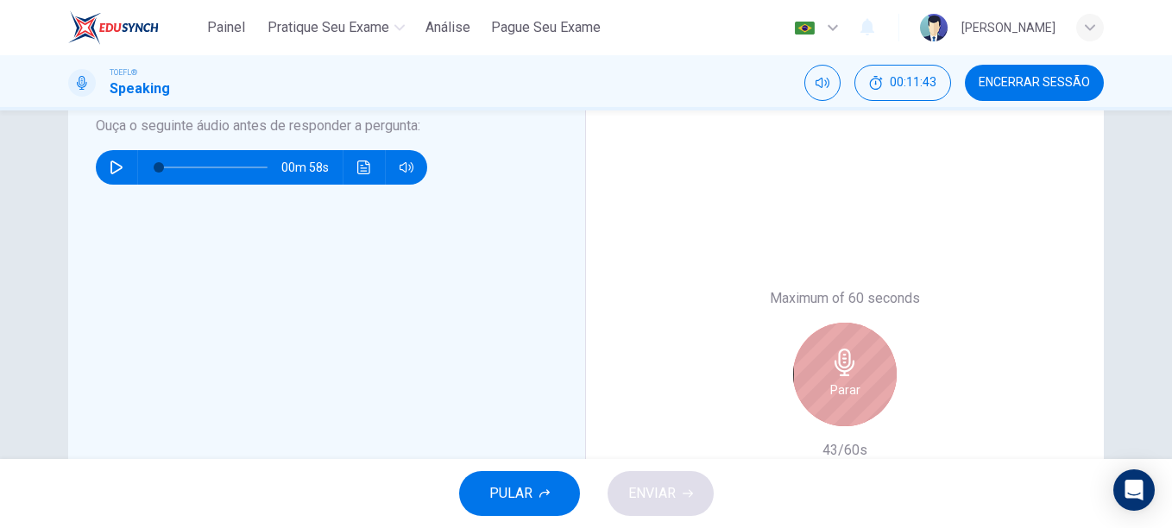
click at [817, 382] on div "Parar" at bounding box center [845, 375] width 104 height 104
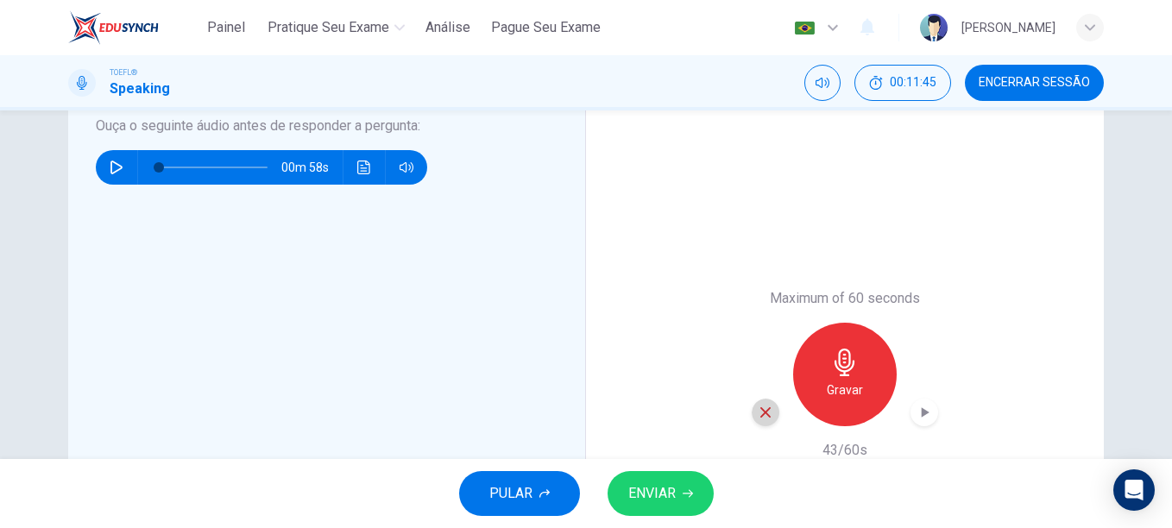
click at [766, 420] on icon "button" at bounding box center [766, 413] width 16 height 16
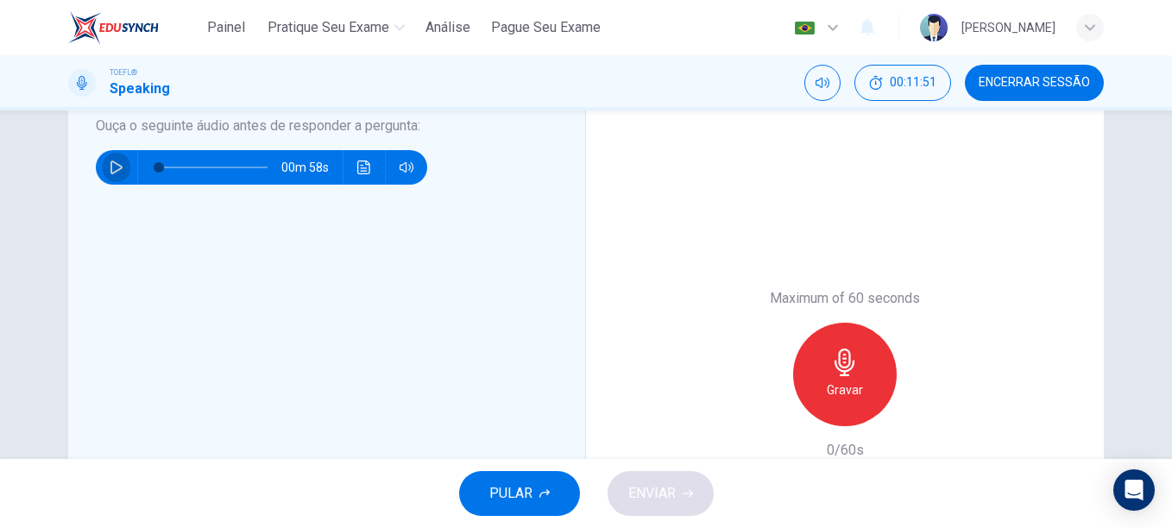
click at [103, 168] on button "button" at bounding box center [117, 167] width 28 height 35
click at [181, 167] on span at bounding box center [185, 167] width 10 height 10
click at [167, 167] on span at bounding box center [213, 167] width 109 height 24
click at [225, 163] on span at bounding box center [229, 167] width 10 height 10
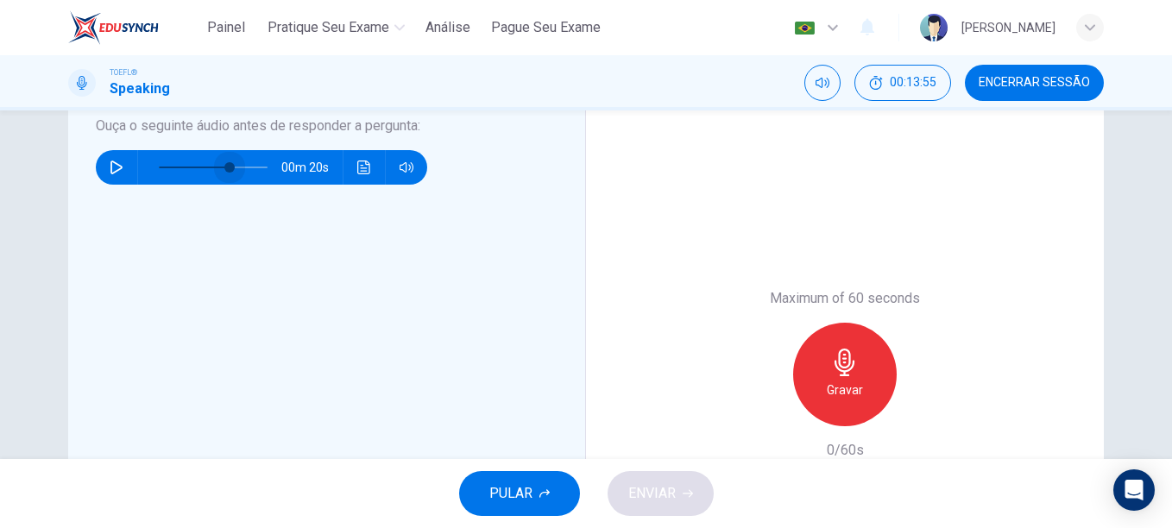
click at [225, 163] on span at bounding box center [213, 167] width 109 height 24
click at [117, 168] on icon "button" at bounding box center [117, 168] width 12 height 14
type input "0"
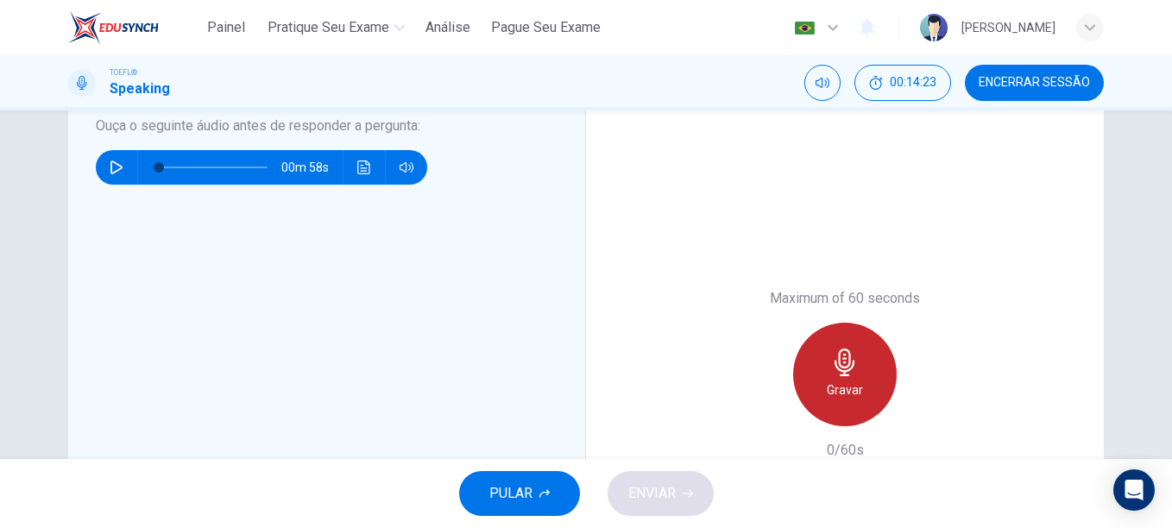
click at [839, 371] on icon "button" at bounding box center [845, 363] width 20 height 28
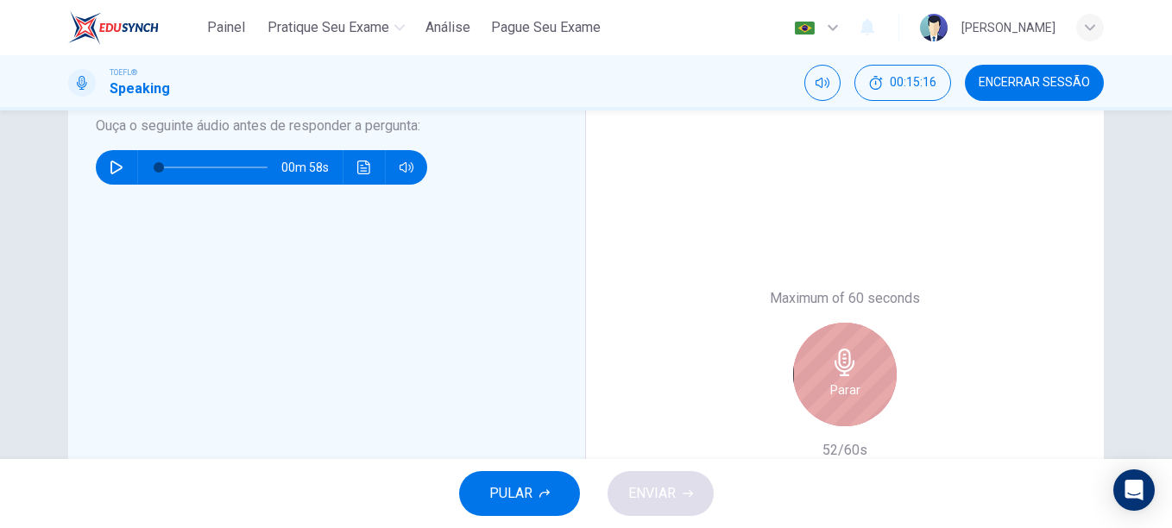
click at [839, 371] on icon "button" at bounding box center [845, 363] width 20 height 28
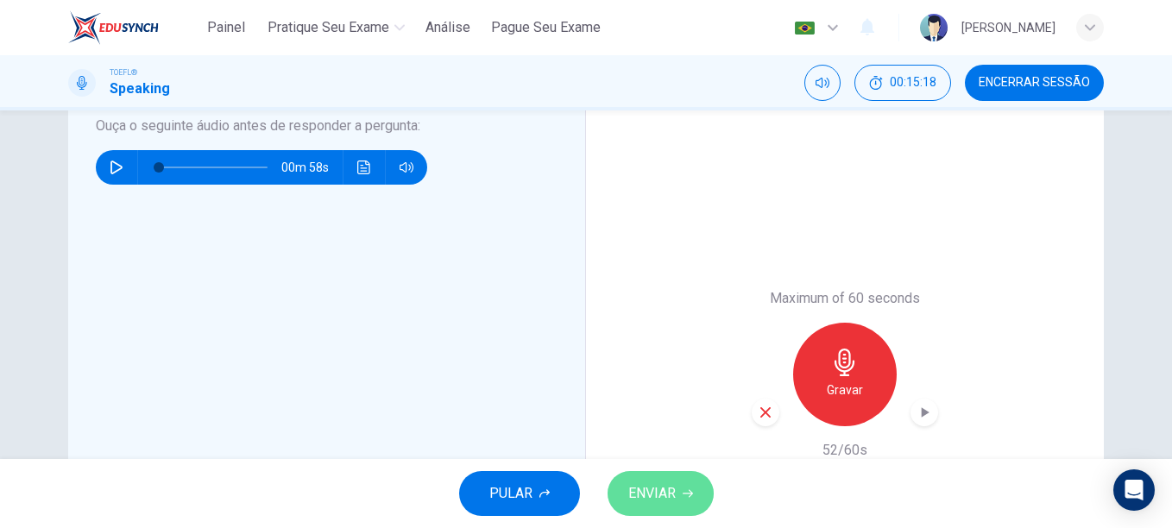
click at [671, 494] on span "ENVIAR" at bounding box center [652, 494] width 47 height 24
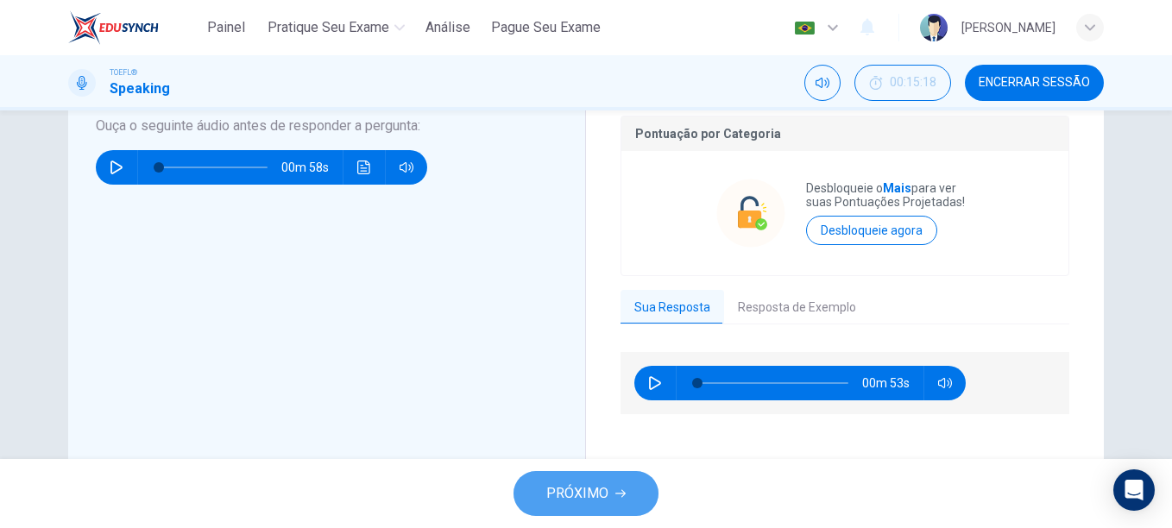
click at [591, 501] on span "PRÓXIMO" at bounding box center [578, 494] width 62 height 24
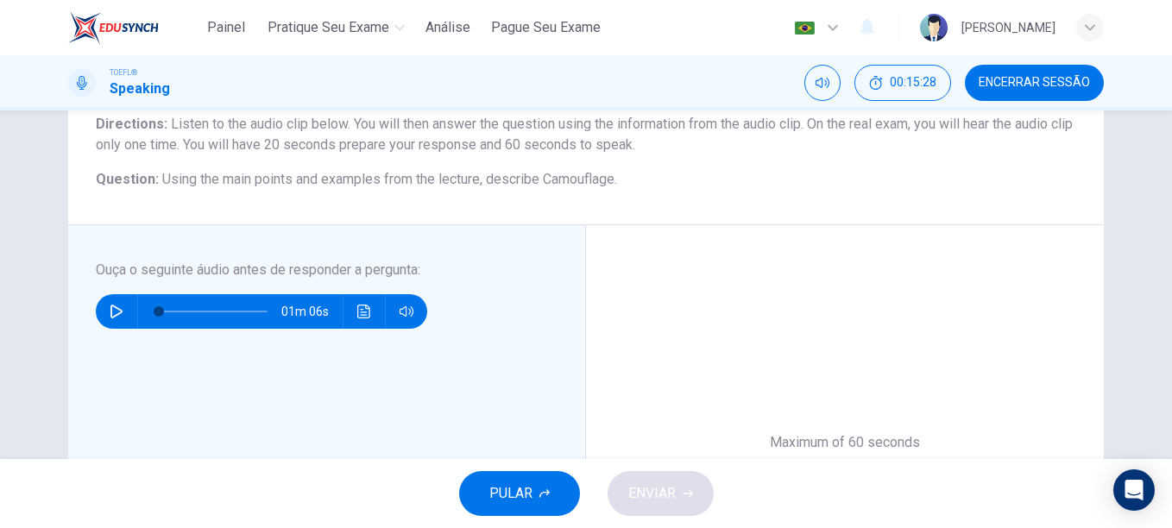
scroll to position [158, 0]
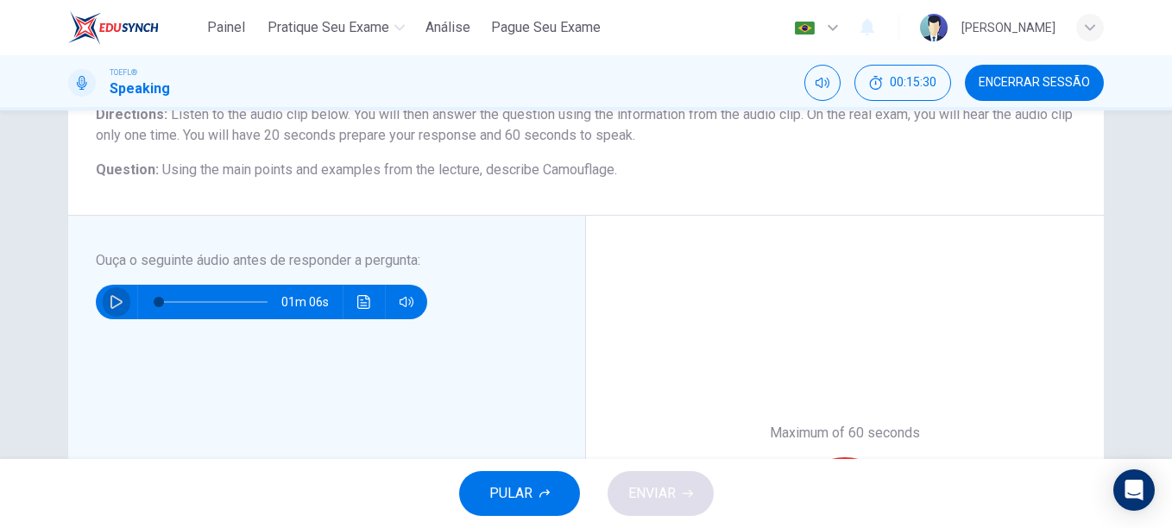
click at [113, 303] on icon "button" at bounding box center [117, 302] width 14 height 14
click at [364, 307] on icon "Clique para ver a transcrição do áudio" at bounding box center [364, 302] width 14 height 14
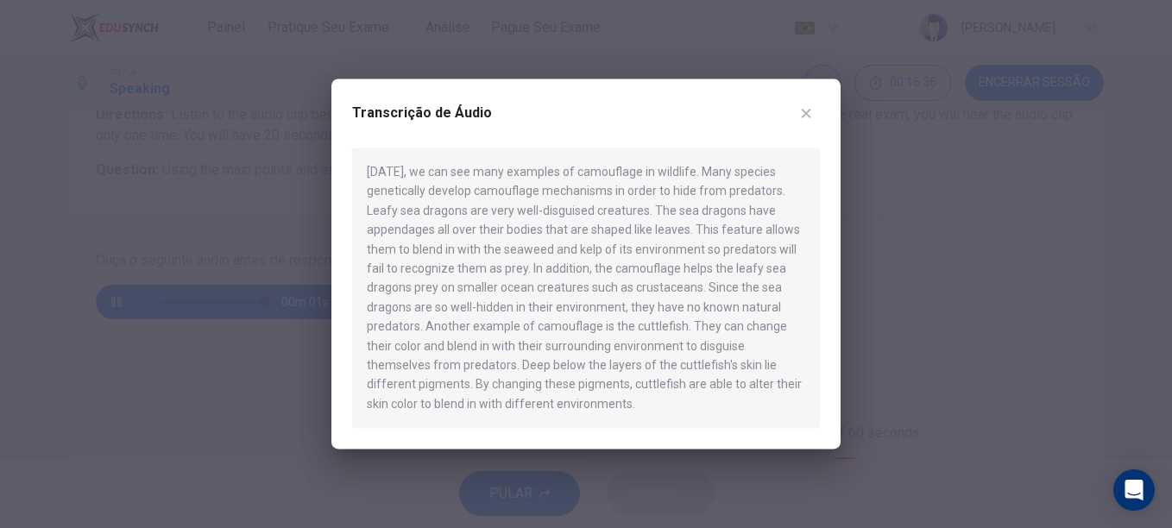
drag, startPoint x: 364, startPoint y: 307, endPoint x: 907, endPoint y: -72, distance: 662.2
click at [907, 0] on html "Painel Pratique seu exame [PERSON_NAME] Seu Exame Português pt ​ [PERSON_NAME] …" at bounding box center [586, 264] width 1172 height 528
type input "0"
click at [808, 118] on icon "button" at bounding box center [806, 113] width 14 height 14
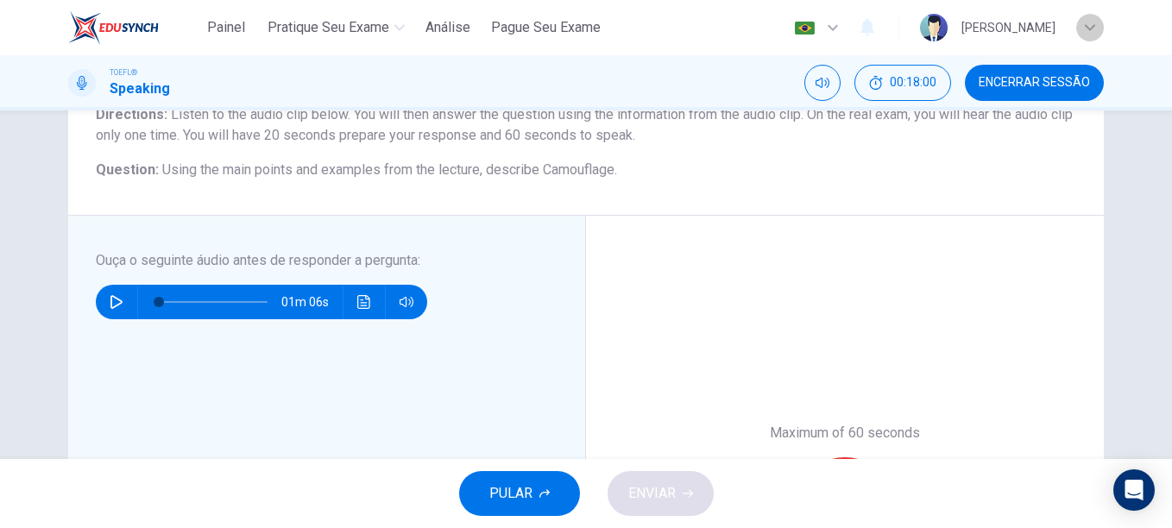
click at [1096, 35] on div "button" at bounding box center [1091, 28] width 28 height 28
